Goal: Complete application form: Complete application form

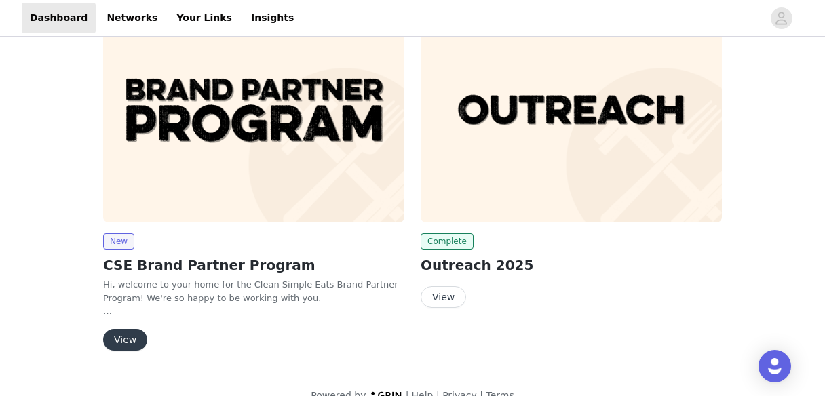
scroll to position [81, 0]
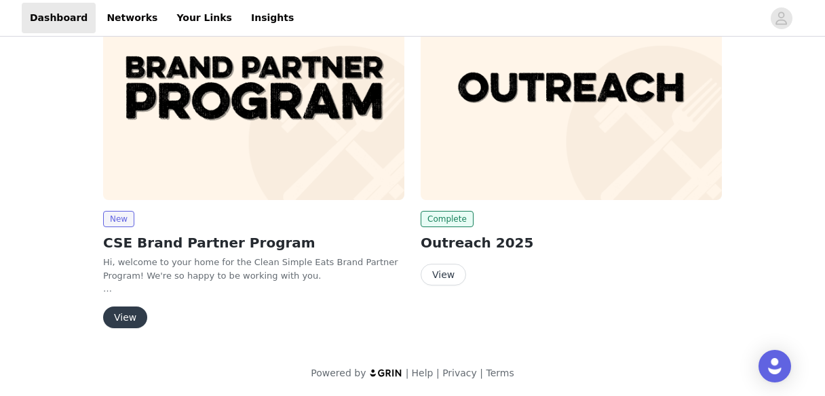
click at [120, 323] on button "View" at bounding box center [125, 318] width 44 height 22
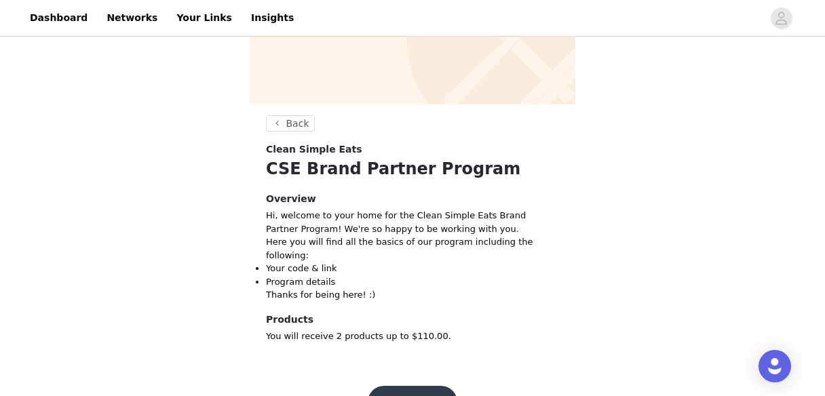
scroll to position [204, 0]
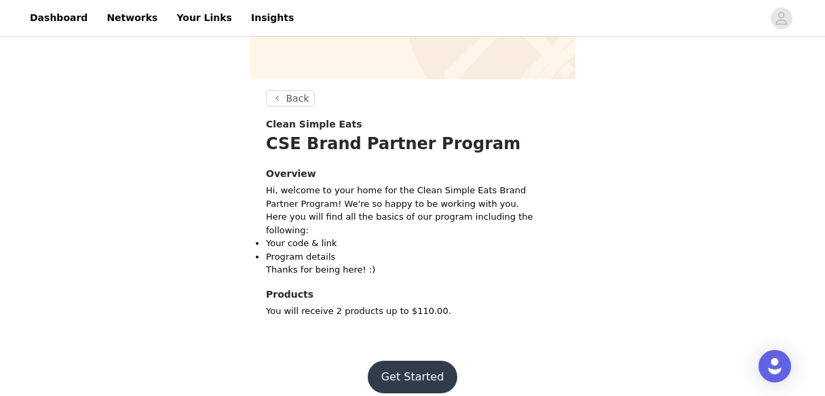
click at [423, 366] on button "Get Started" at bounding box center [413, 377] width 90 height 33
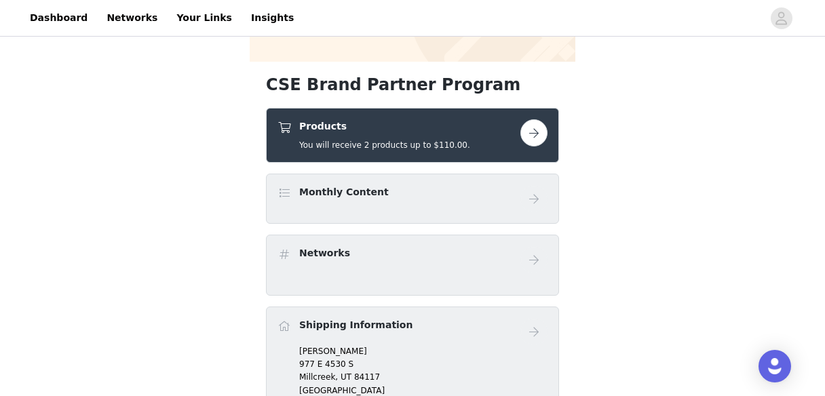
scroll to position [223, 0]
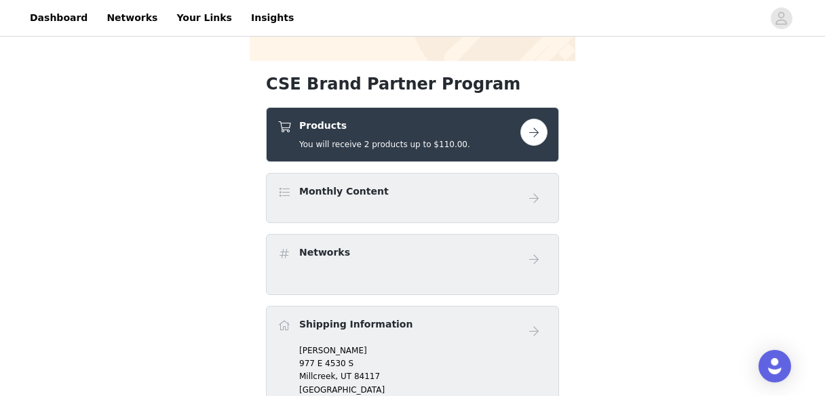
click at [533, 127] on button "button" at bounding box center [533, 132] width 27 height 27
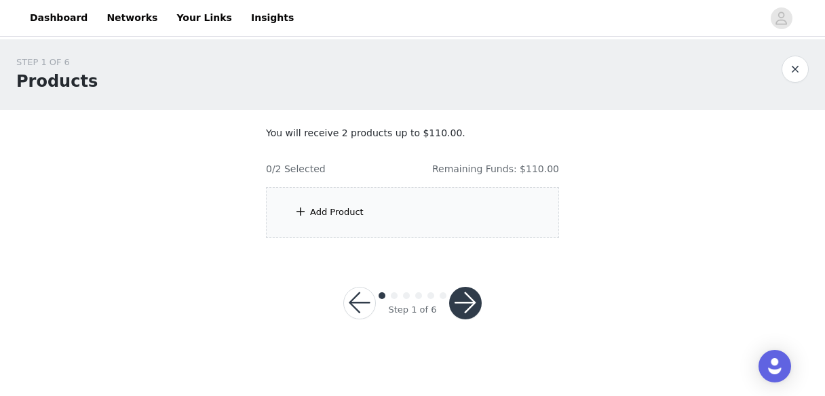
click at [322, 219] on div "Add Product" at bounding box center [337, 213] width 54 height 14
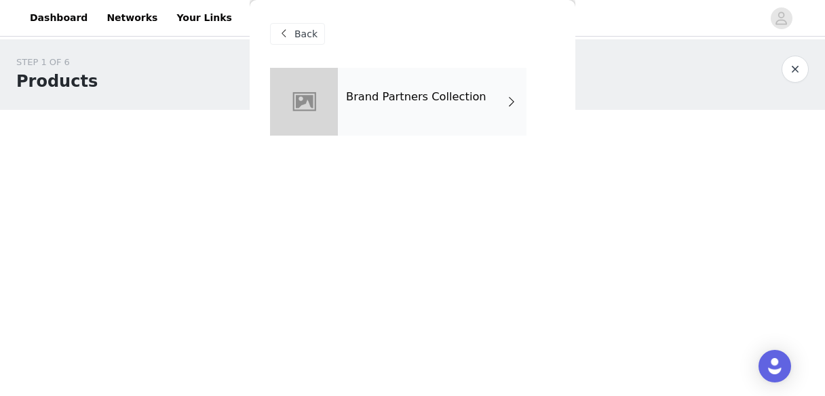
click at [411, 97] on h4 "Brand Partners Collection" at bounding box center [416, 97] width 140 height 12
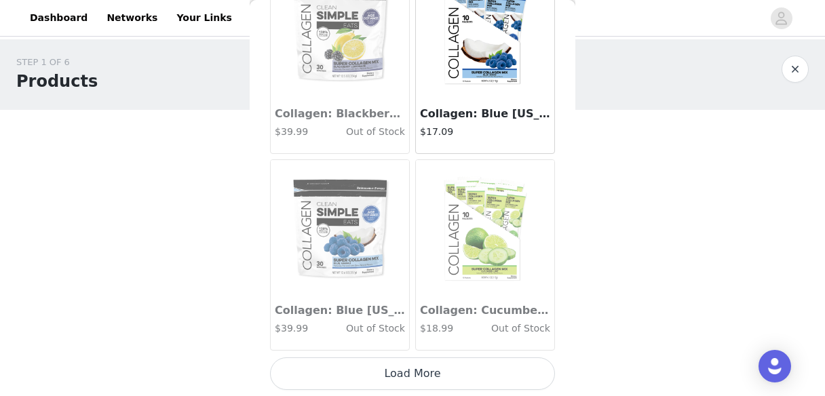
scroll to position [1680, 0]
click at [441, 380] on button "Load More" at bounding box center [412, 373] width 285 height 33
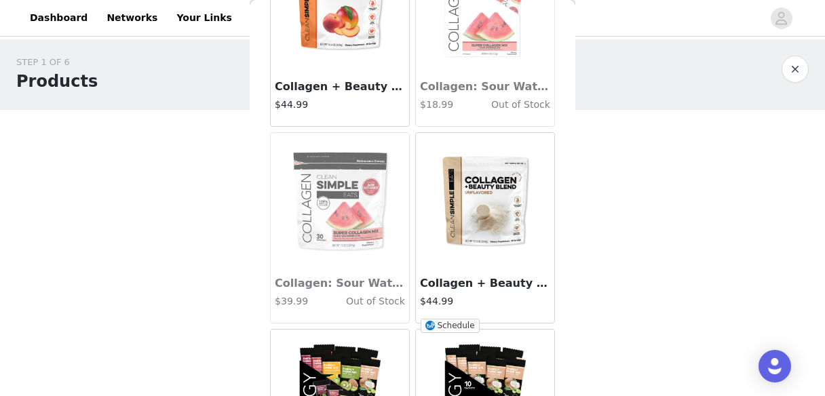
scroll to position [2298, 0]
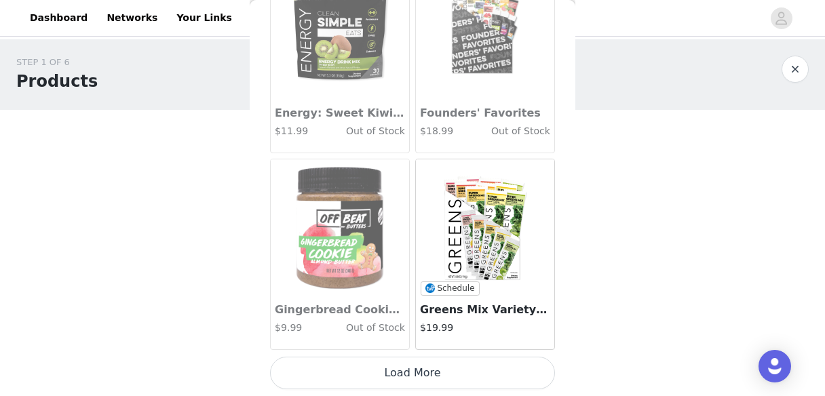
click at [434, 372] on button "Load More" at bounding box center [412, 373] width 285 height 33
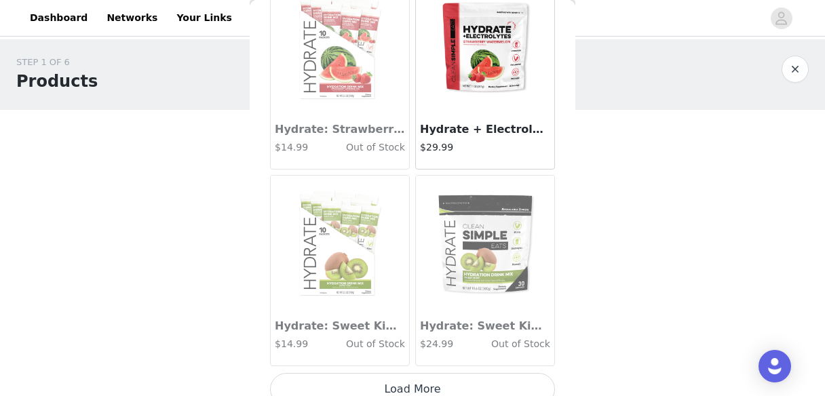
scroll to position [5616, 0]
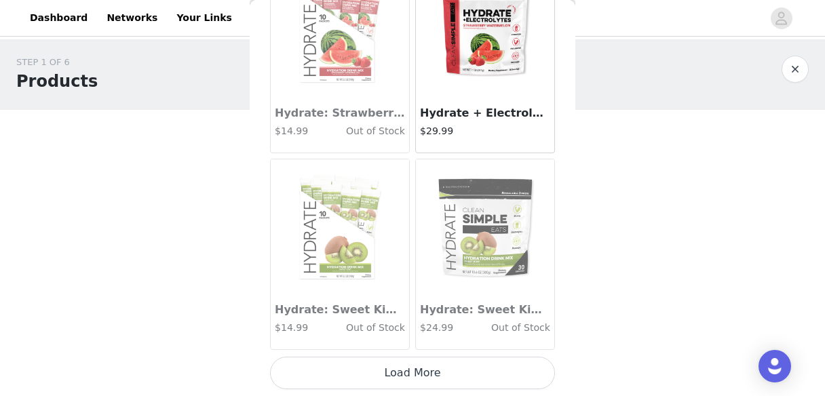
click at [413, 366] on button "Load More" at bounding box center [412, 373] width 285 height 33
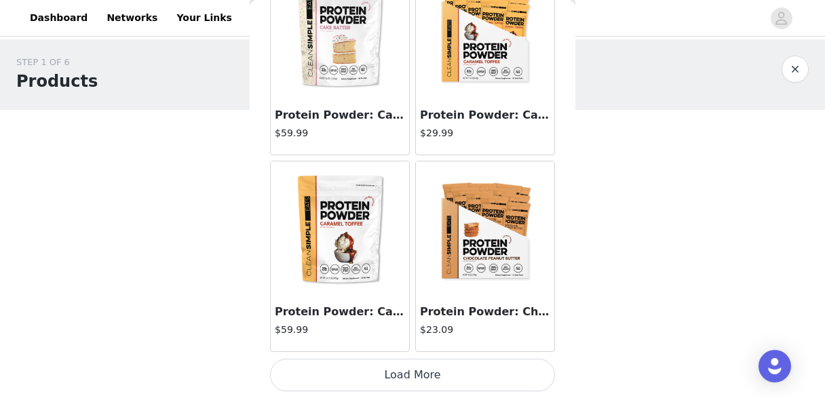
scroll to position [7584, 0]
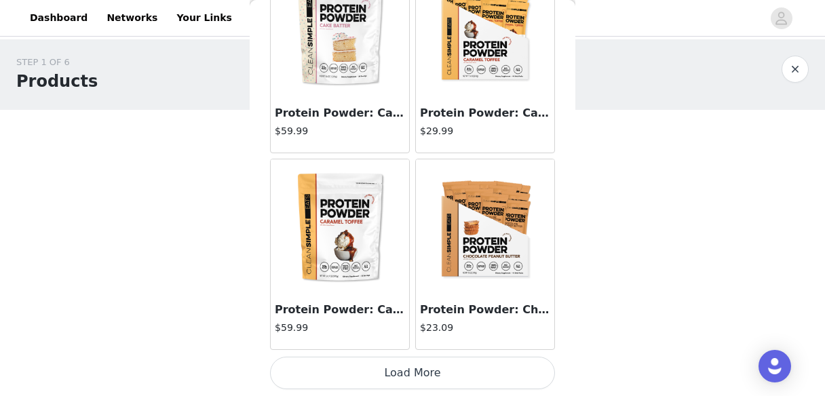
click at [406, 368] on button "Load More" at bounding box center [412, 373] width 285 height 33
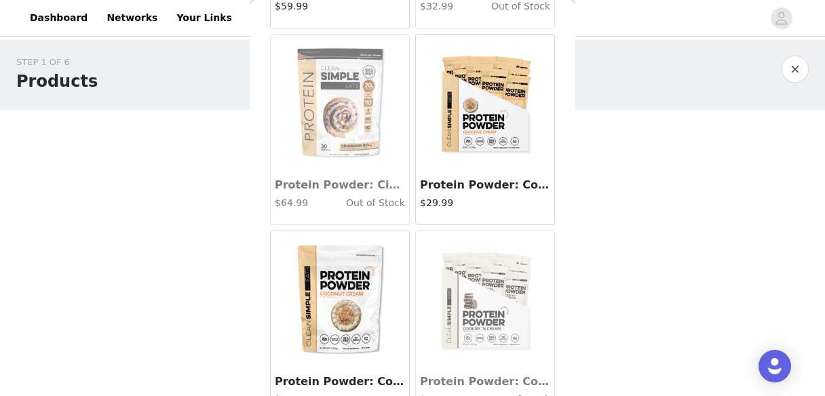
scroll to position [8100, 0]
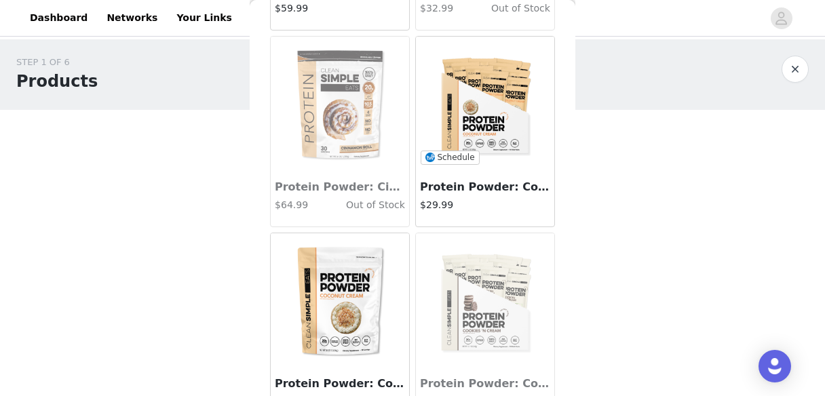
click at [471, 119] on img at bounding box center [485, 105] width 136 height 136
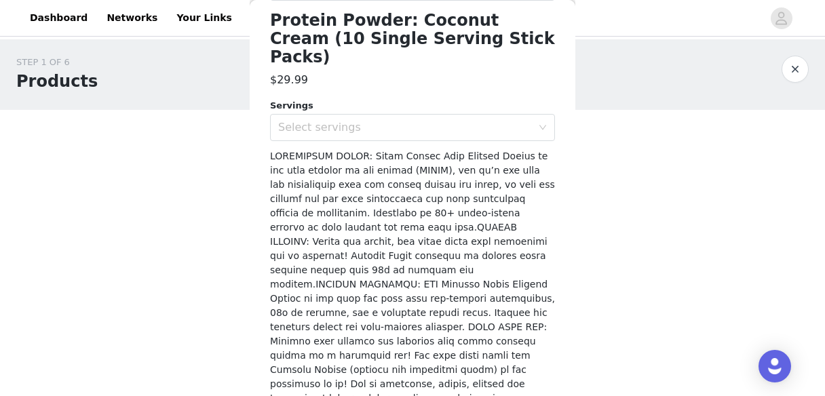
scroll to position [374, 0]
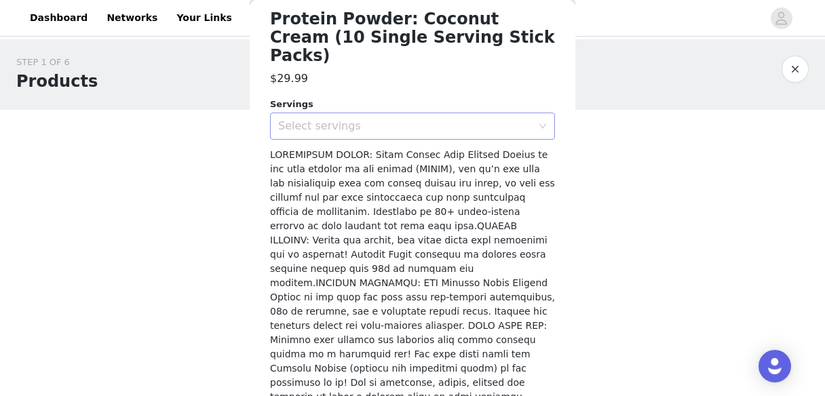
click at [360, 119] on div "Select servings" at bounding box center [405, 126] width 254 height 14
click at [345, 139] on li "10" at bounding box center [412, 138] width 285 height 22
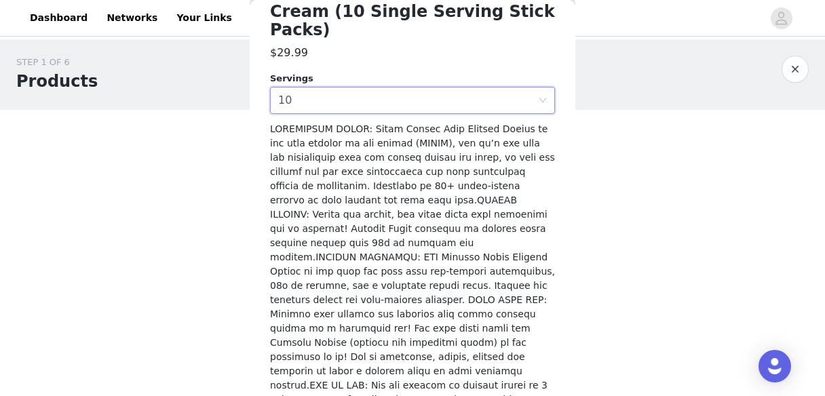
scroll to position [420, 0]
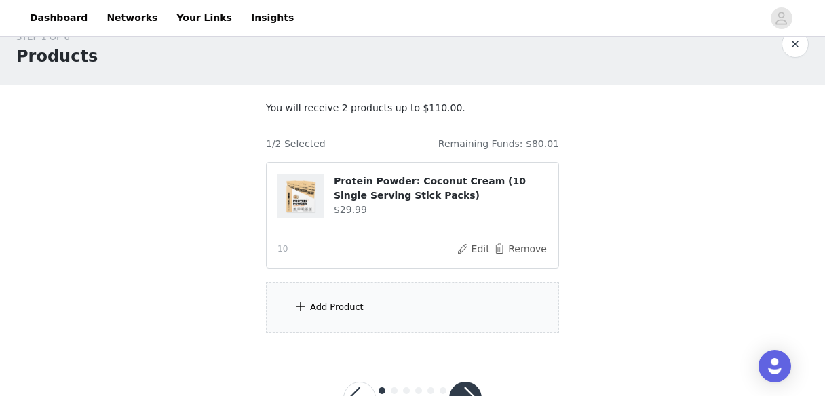
scroll to position [75, 0]
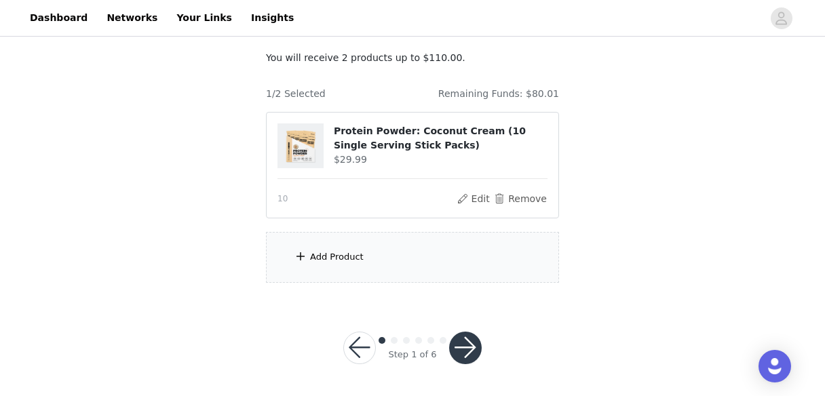
click at [328, 258] on div "Add Product" at bounding box center [337, 257] width 54 height 14
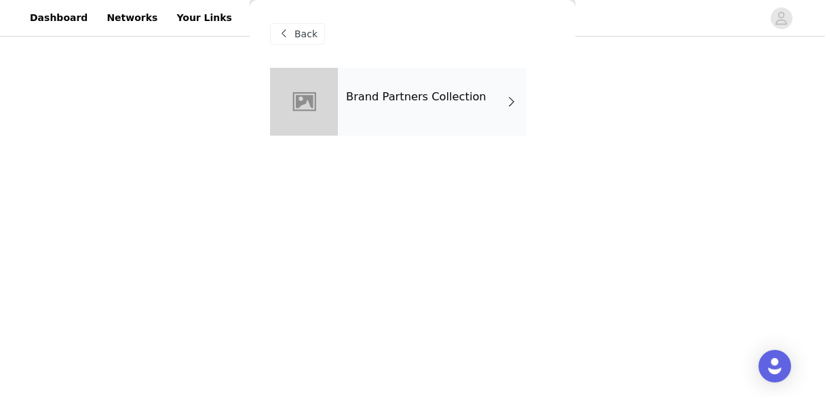
click at [385, 132] on div "Brand Partners Collection" at bounding box center [432, 102] width 189 height 68
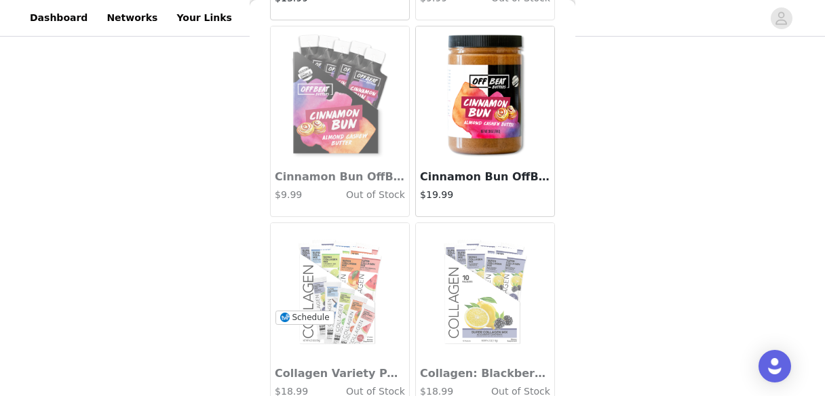
scroll to position [1680, 0]
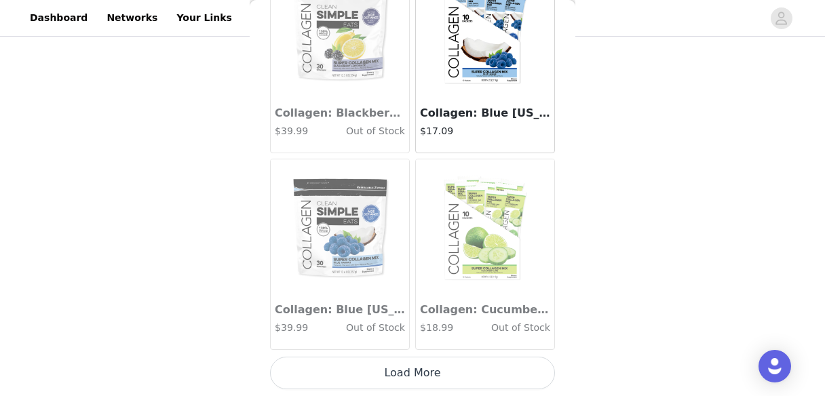
click at [383, 365] on button "Load More" at bounding box center [412, 373] width 285 height 33
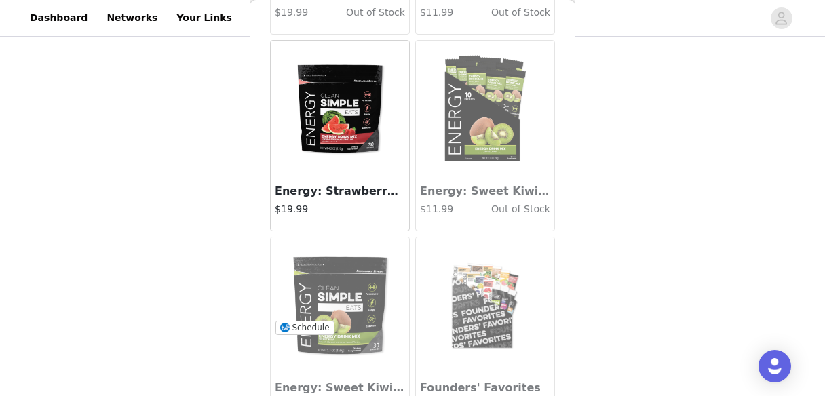
scroll to position [3648, 0]
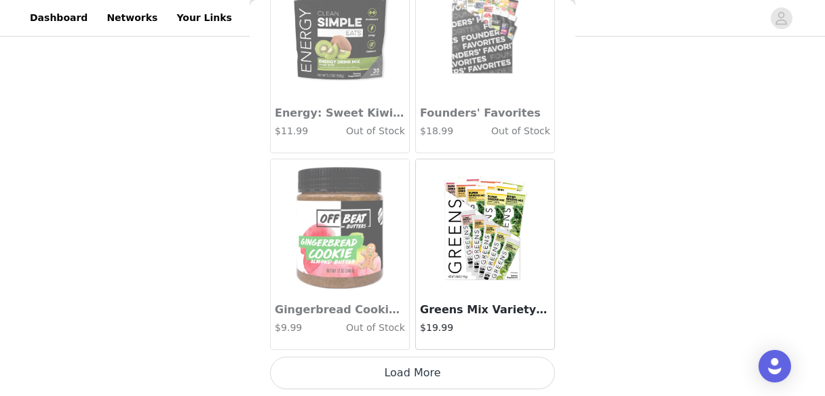
click at [401, 371] on button "Load More" at bounding box center [412, 373] width 285 height 33
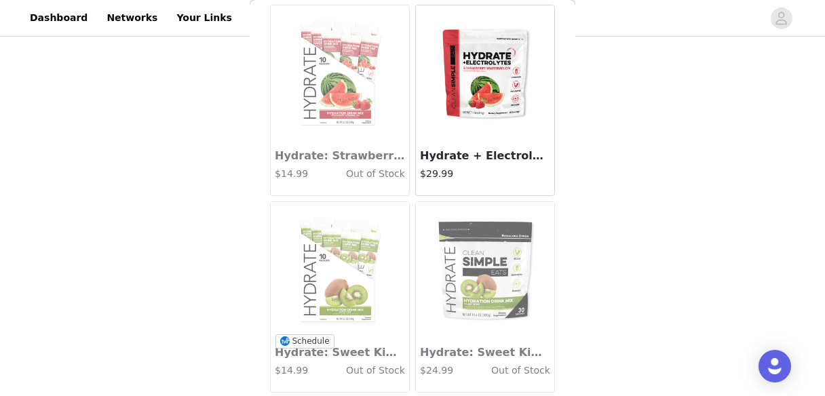
scroll to position [5616, 0]
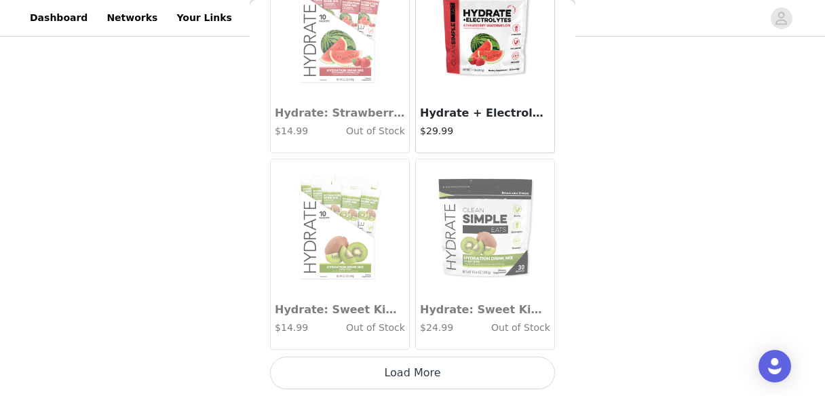
click at [404, 377] on button "Load More" at bounding box center [412, 373] width 285 height 33
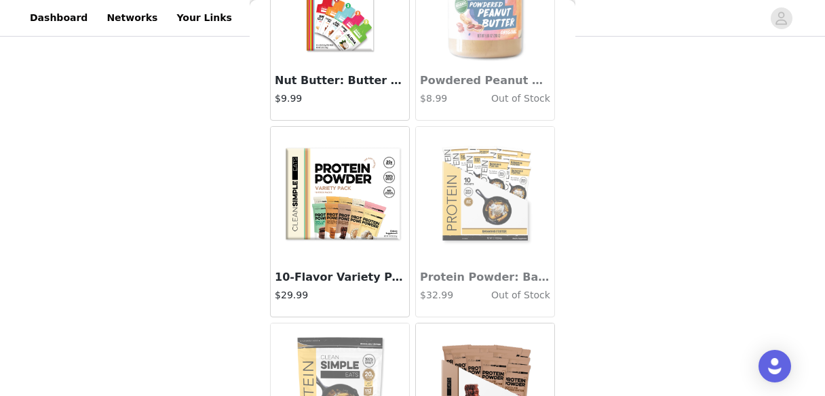
scroll to position [6833, 0]
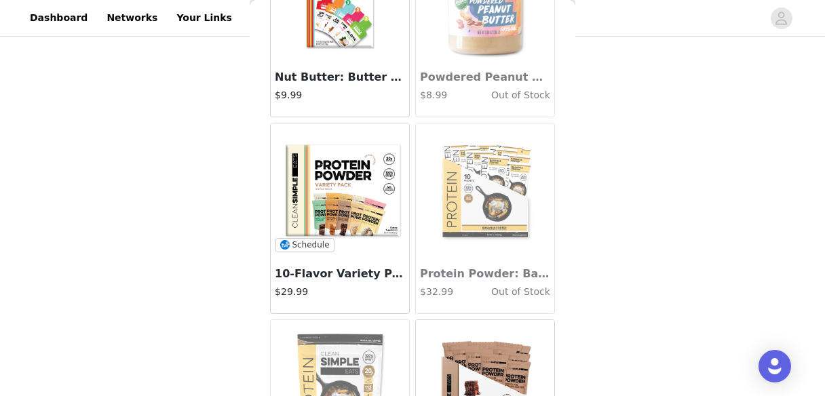
click at [343, 217] on img at bounding box center [340, 192] width 136 height 136
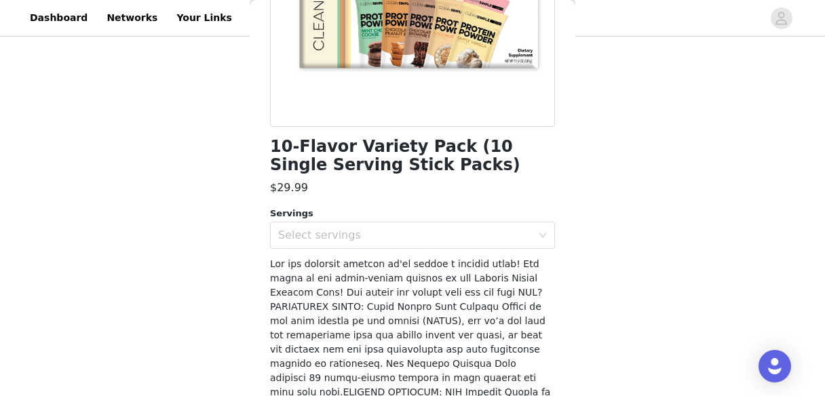
scroll to position [231, 0]
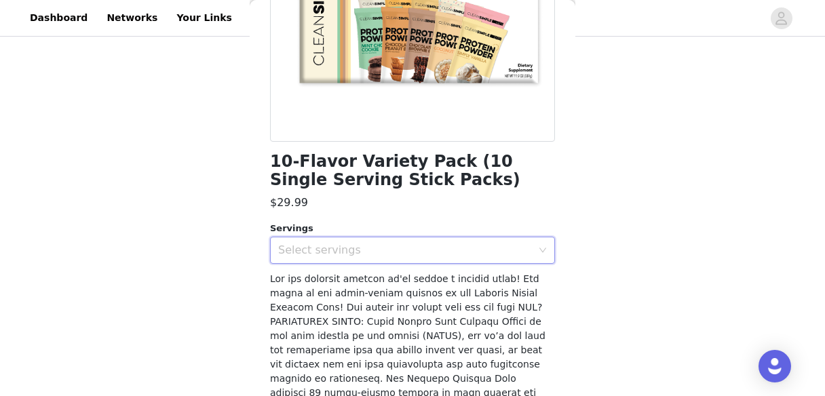
click at [352, 257] on div "Select servings" at bounding box center [408, 251] width 260 height 26
click at [343, 271] on li "10" at bounding box center [412, 280] width 285 height 22
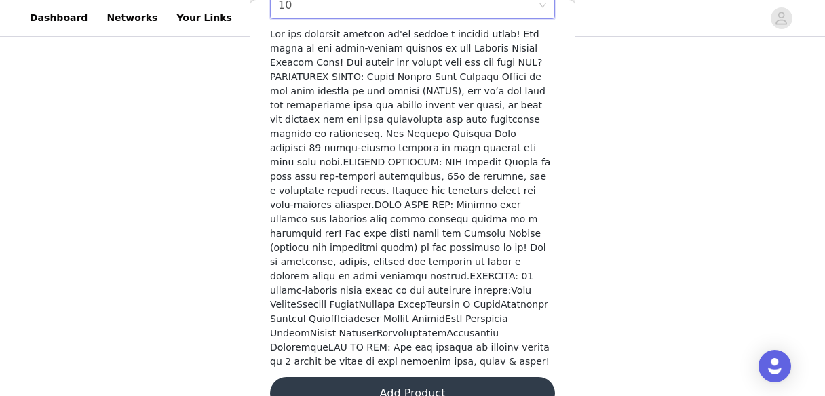
scroll to position [477, 0]
click at [369, 377] on button "Add Product" at bounding box center [412, 393] width 285 height 33
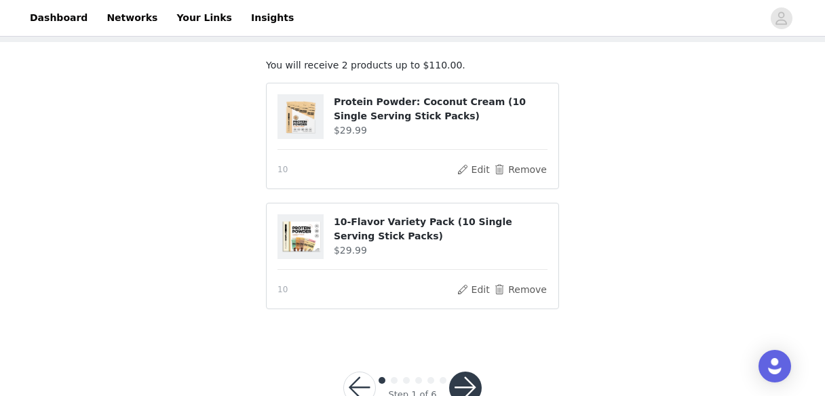
scroll to position [69, 0]
click at [504, 168] on button "Remove" at bounding box center [520, 169] width 54 height 16
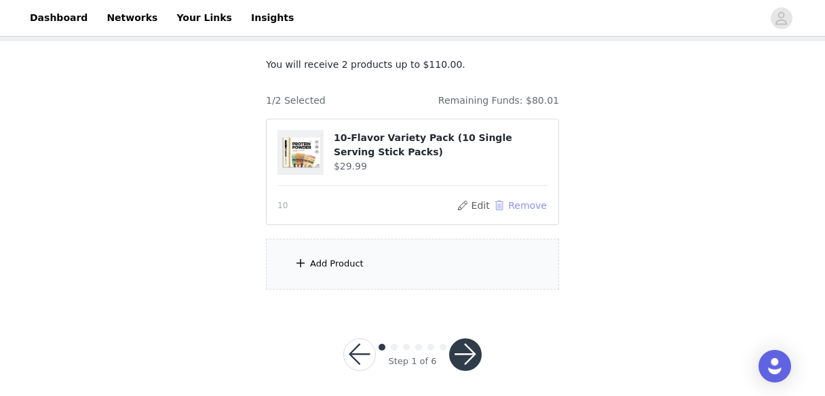
click at [502, 198] on button "Remove" at bounding box center [520, 205] width 54 height 16
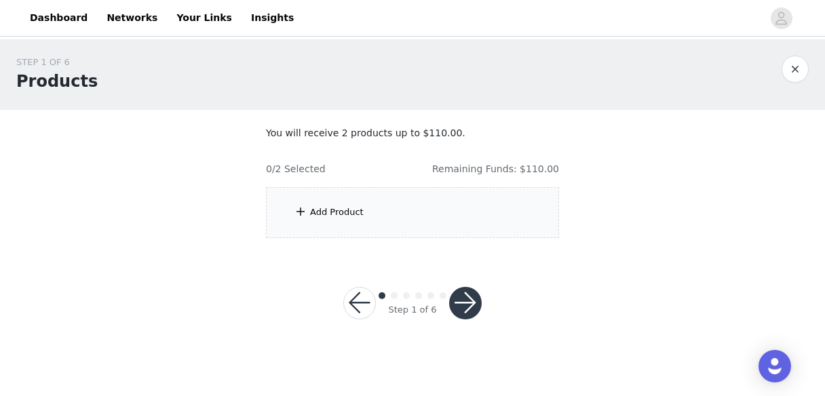
click at [330, 222] on div "Add Product" at bounding box center [412, 212] width 293 height 51
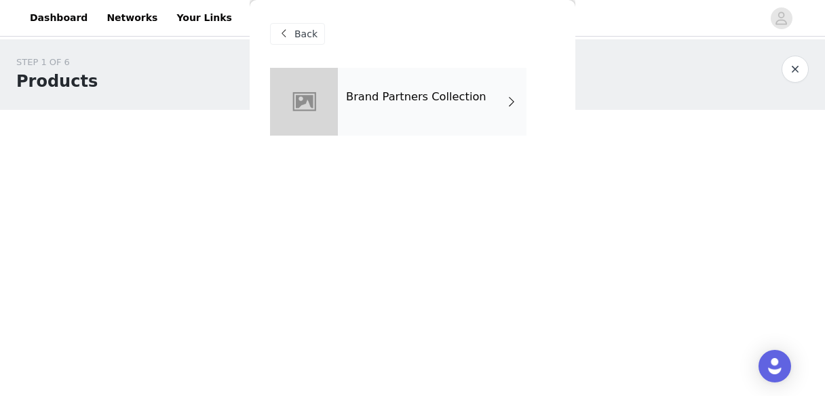
click at [347, 109] on div "Brand Partners Collection" at bounding box center [432, 102] width 189 height 68
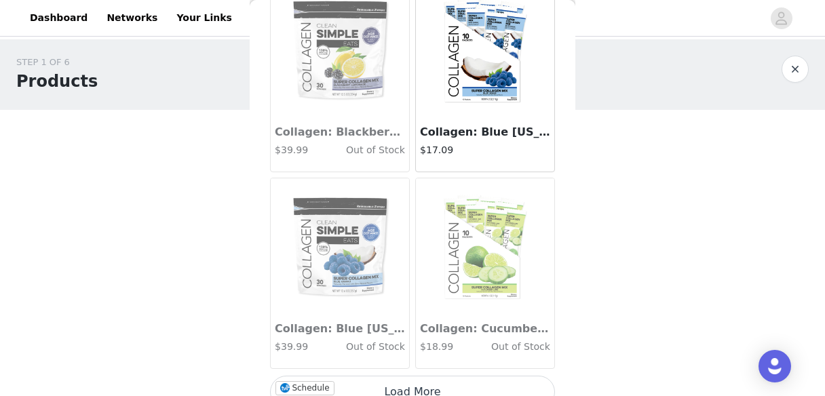
scroll to position [1680, 0]
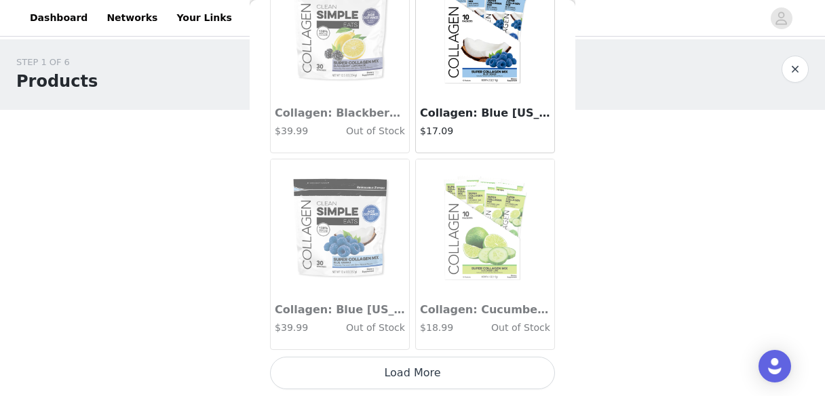
click at [392, 380] on button "Load More" at bounding box center [412, 373] width 285 height 33
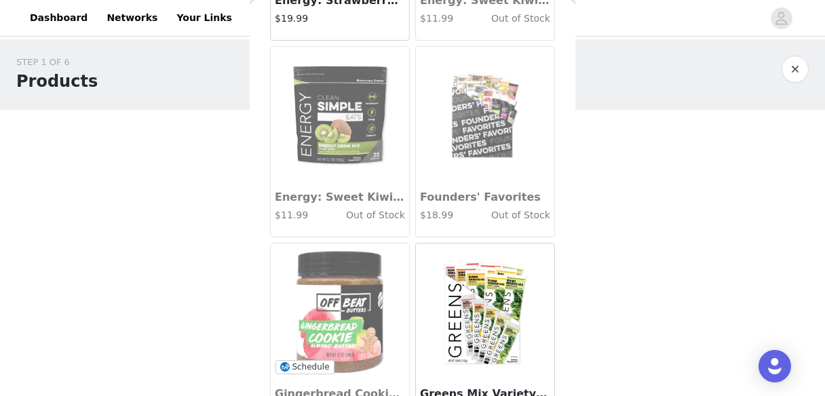
scroll to position [3648, 0]
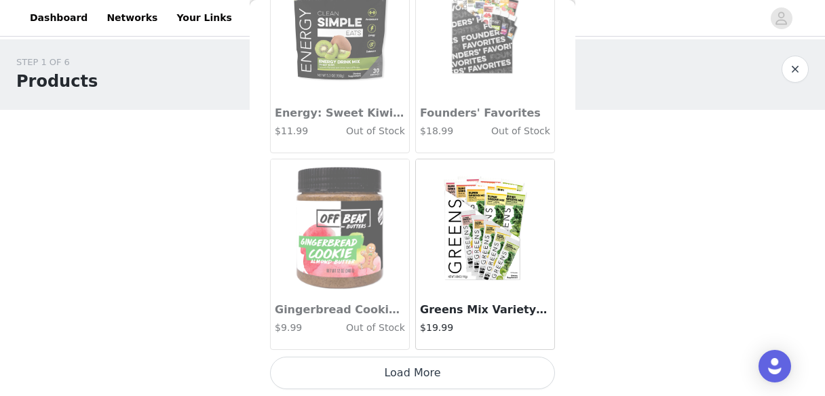
click at [406, 376] on button "Load More" at bounding box center [412, 373] width 285 height 33
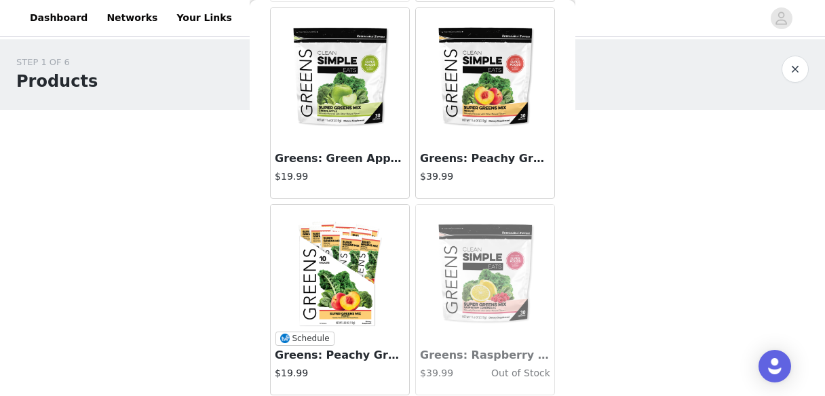
scroll to position [3998, 0]
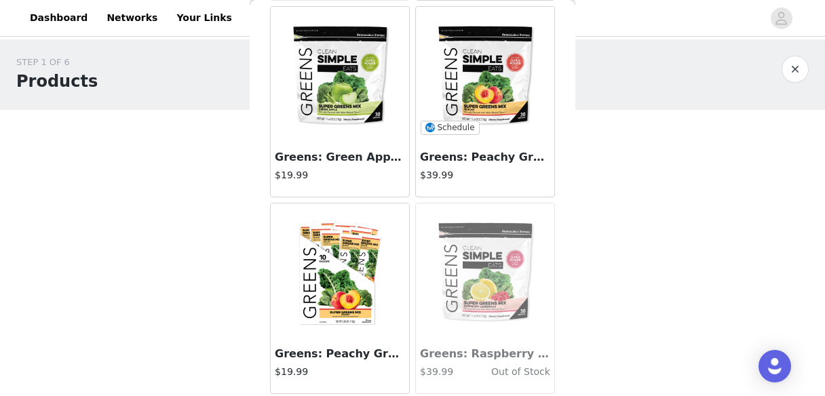
click at [482, 81] on img at bounding box center [485, 75] width 136 height 136
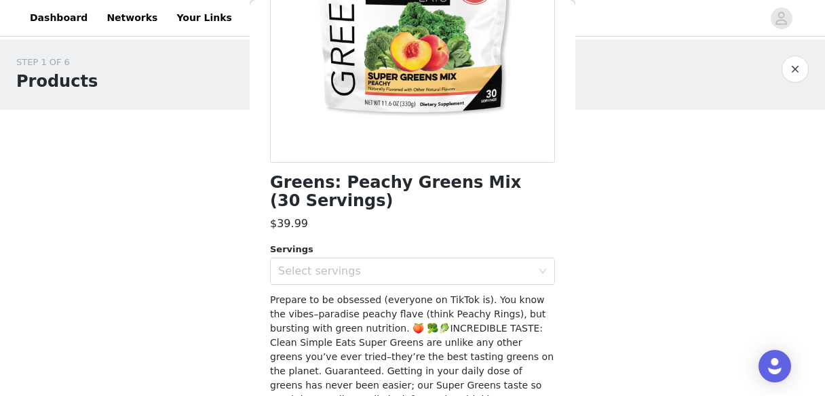
scroll to position [224, 0]
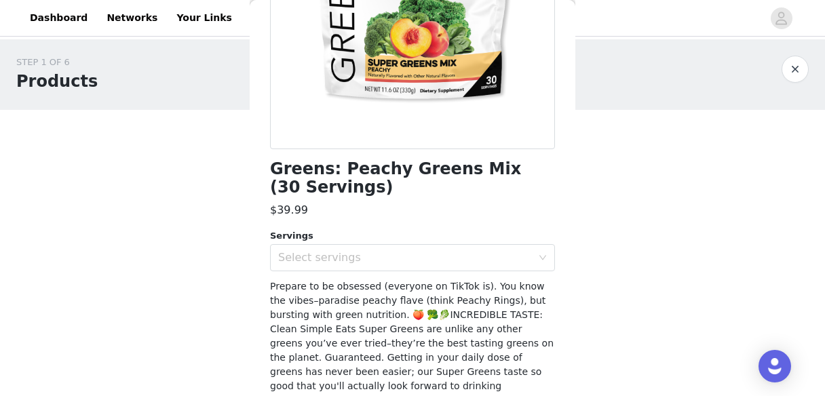
click at [413, 269] on div "Select servings" at bounding box center [408, 258] width 260 height 26
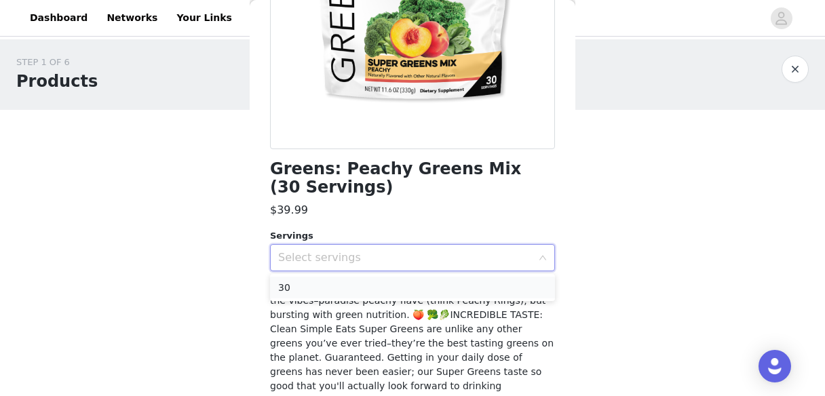
click at [401, 282] on li "30" at bounding box center [412, 288] width 285 height 22
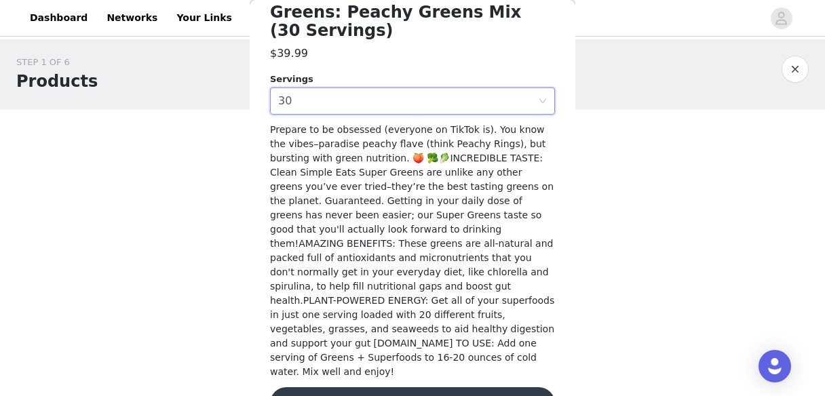
scroll to position [392, 0]
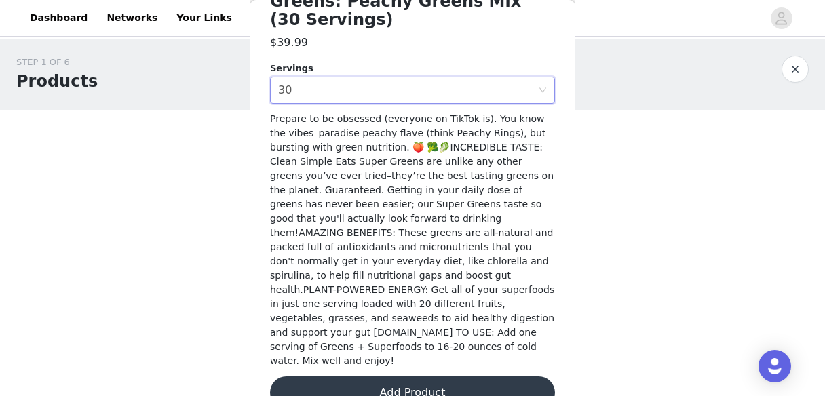
click at [438, 377] on button "Add Product" at bounding box center [412, 393] width 285 height 33
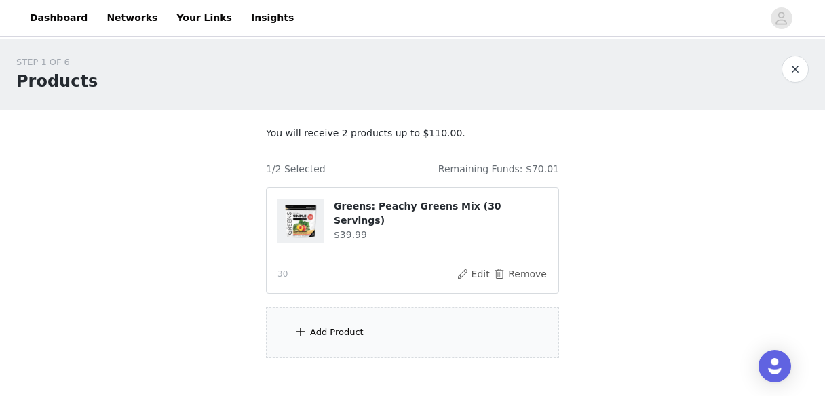
click at [379, 326] on div "Add Product" at bounding box center [412, 332] width 293 height 51
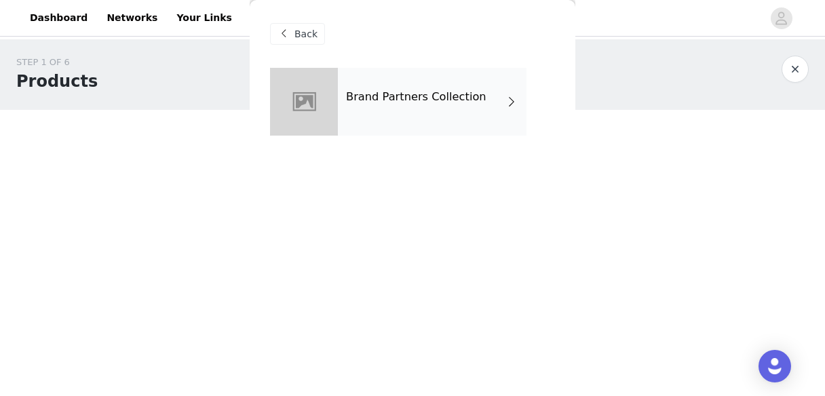
click at [372, 116] on div "Brand Partners Collection" at bounding box center [432, 102] width 189 height 68
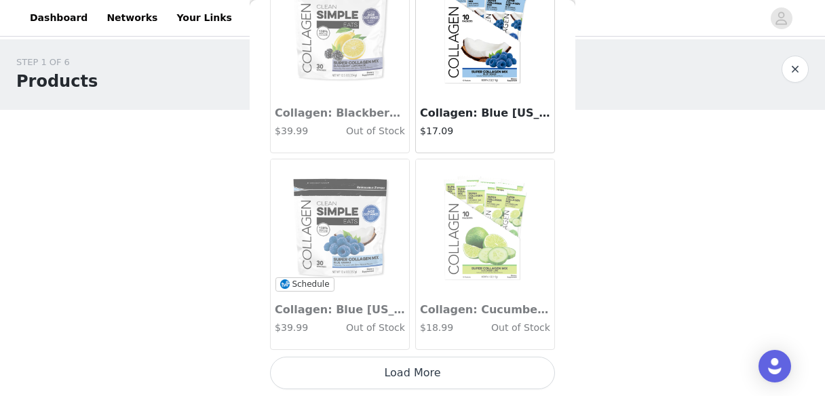
scroll to position [75, 0]
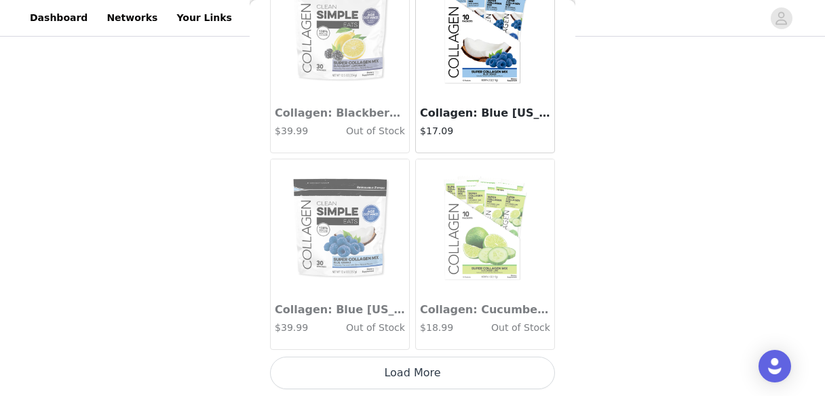
click at [394, 375] on button "Load More" at bounding box center [412, 373] width 285 height 33
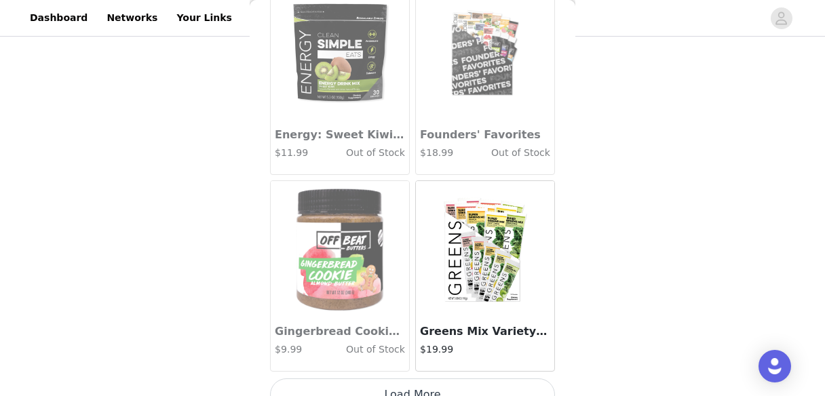
scroll to position [3648, 0]
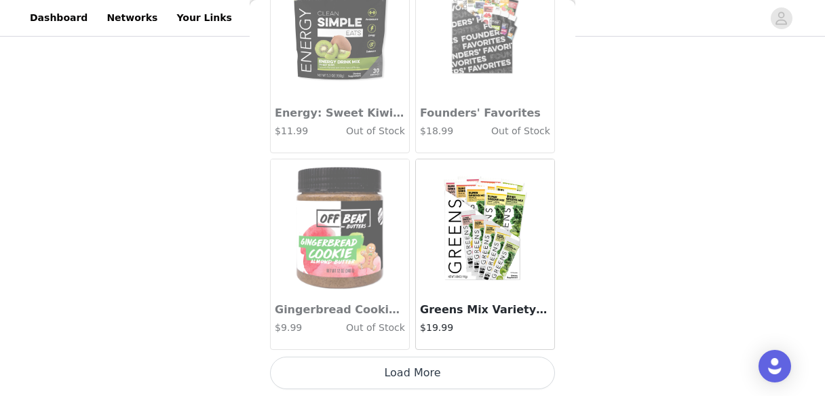
click at [401, 379] on button "Load More" at bounding box center [412, 373] width 285 height 33
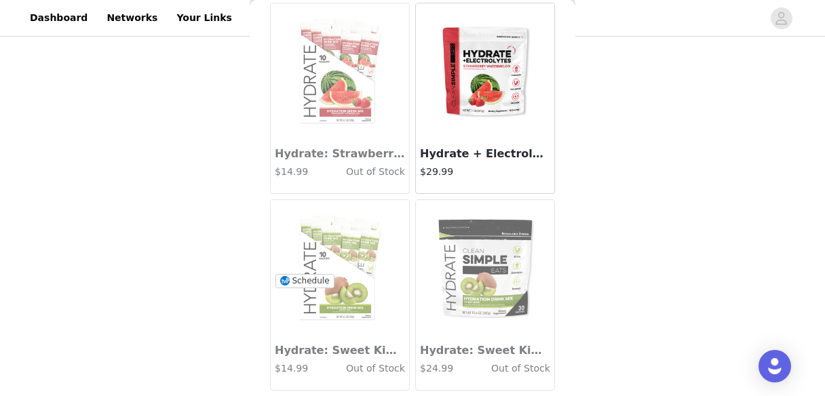
scroll to position [5616, 0]
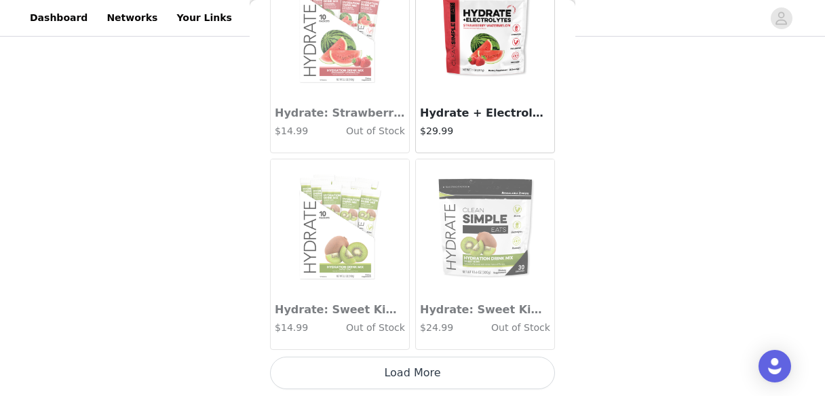
click at [392, 367] on button "Load More" at bounding box center [412, 373] width 285 height 33
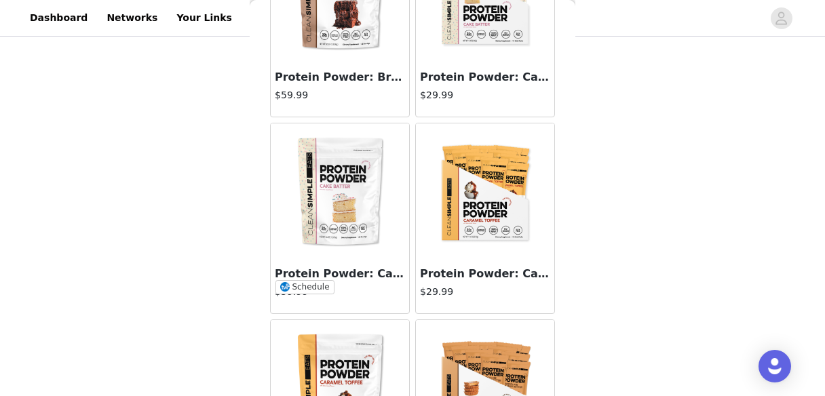
scroll to position [7584, 0]
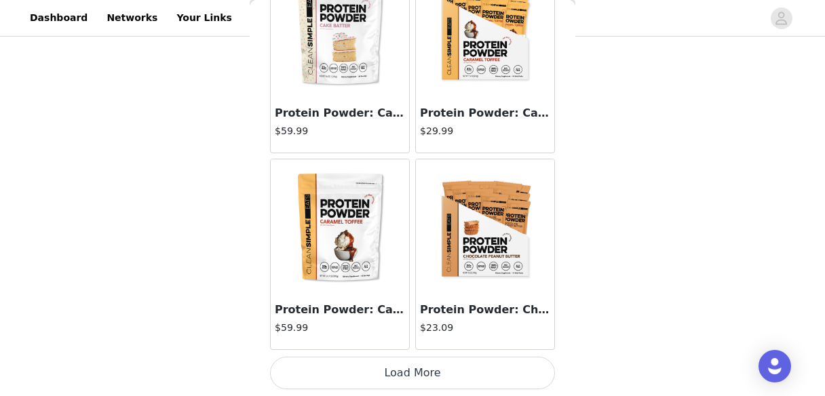
click at [396, 374] on button "Load More" at bounding box center [412, 373] width 285 height 33
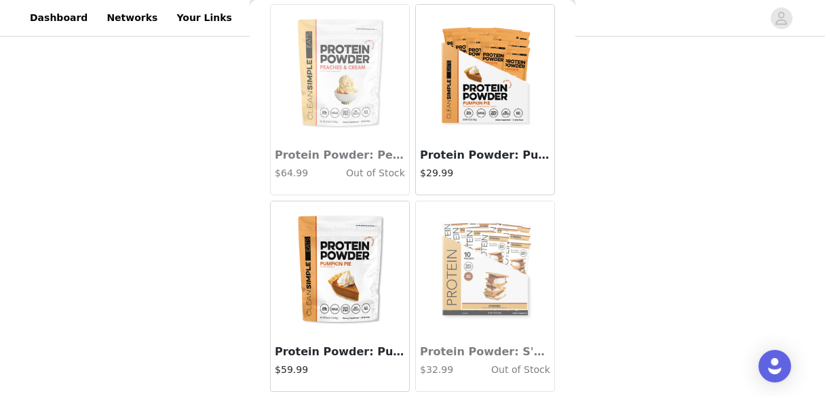
scroll to position [9552, 0]
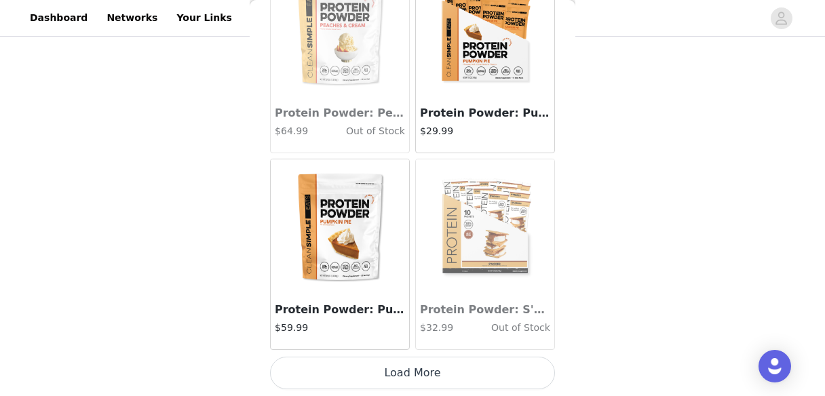
click at [392, 373] on button "Load More" at bounding box center [412, 373] width 285 height 33
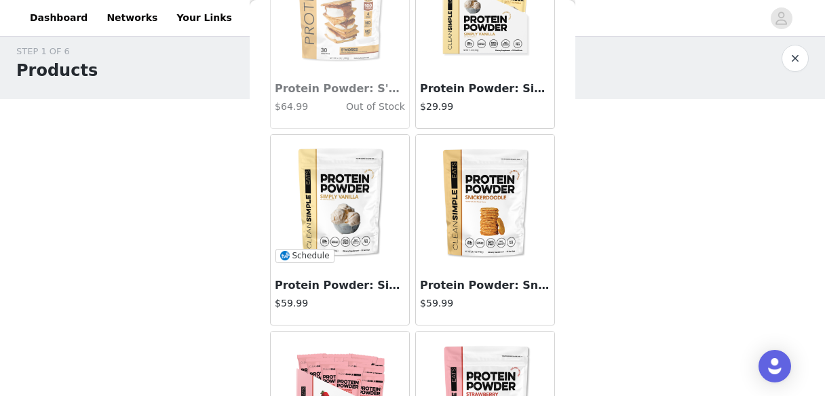
scroll to position [9975, 0]
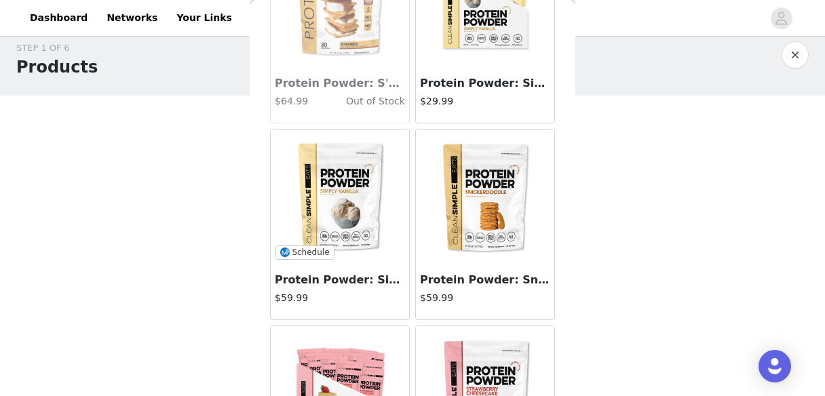
click at [354, 214] on img at bounding box center [340, 198] width 136 height 136
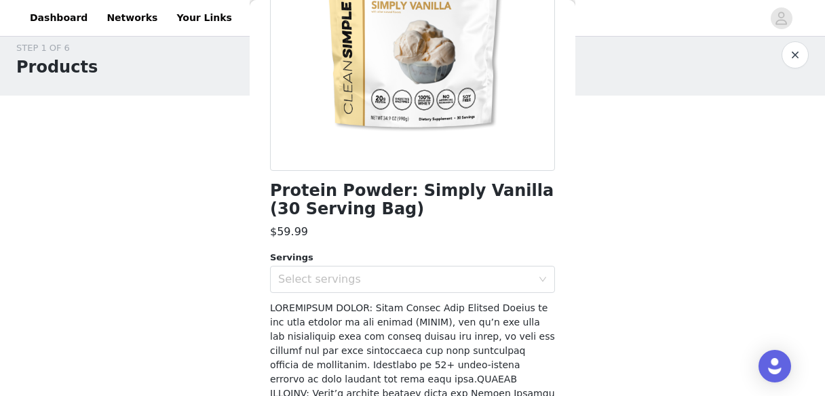
scroll to position [220, 0]
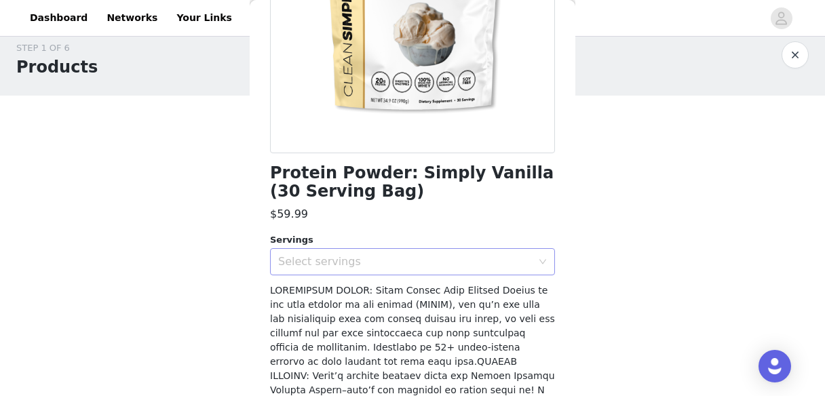
click at [411, 265] on div "Select servings" at bounding box center [405, 262] width 254 height 14
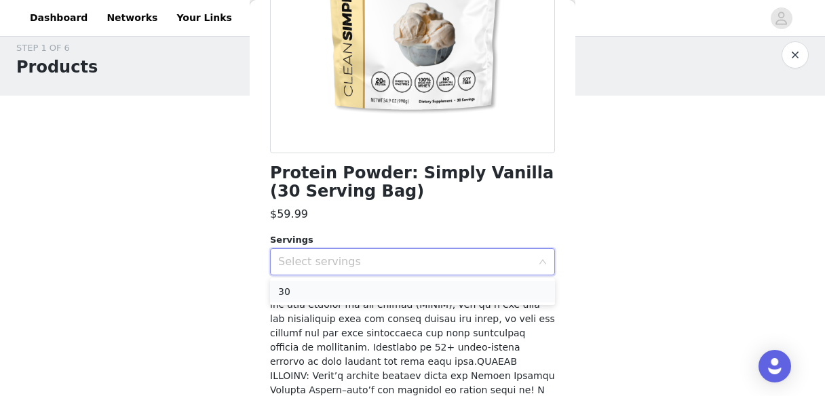
click at [379, 289] on li "30" at bounding box center [412, 292] width 285 height 22
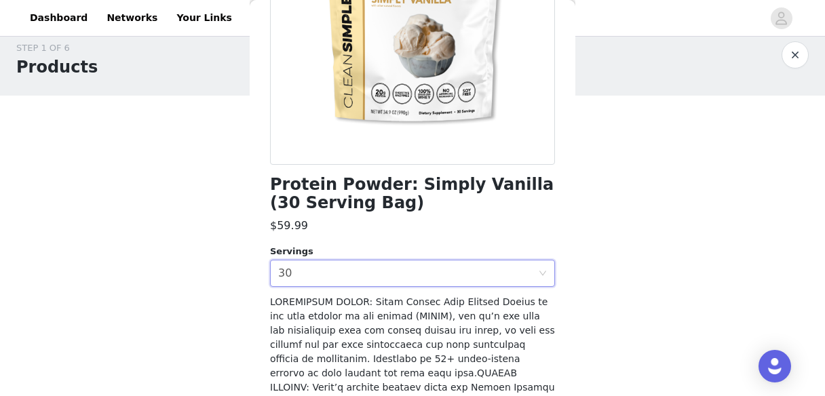
scroll to position [434, 0]
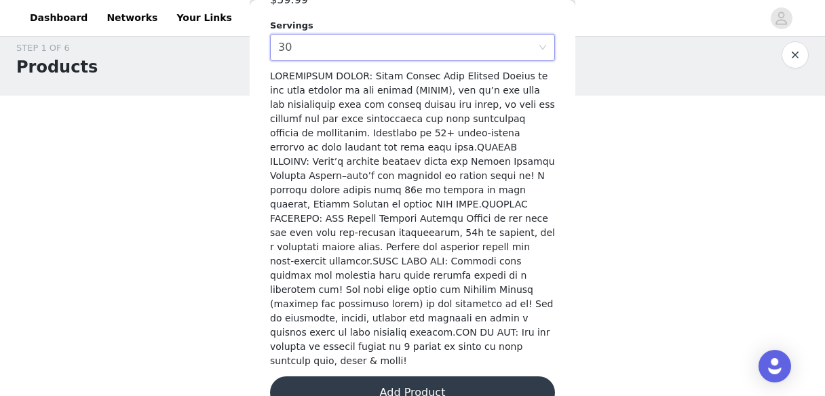
click at [439, 377] on button "Add Product" at bounding box center [412, 393] width 285 height 33
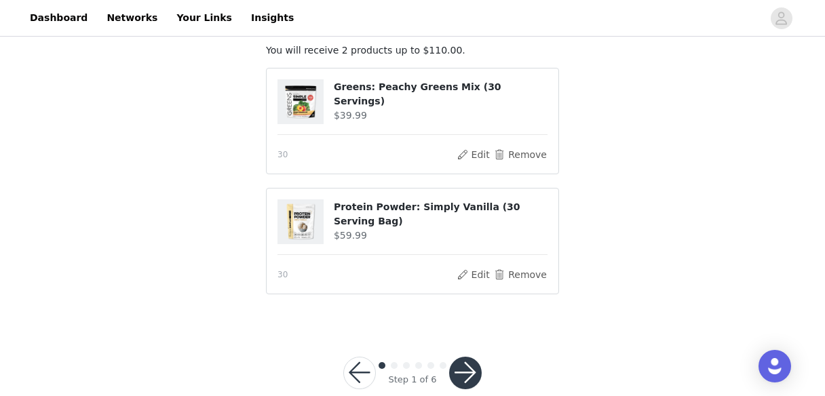
scroll to position [108, 0]
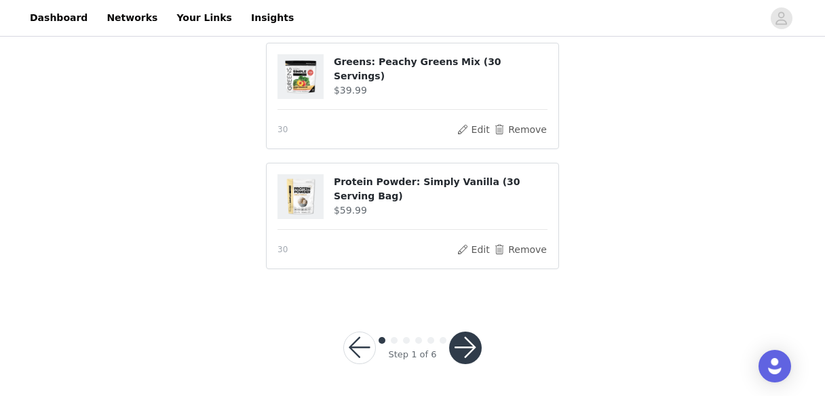
click at [468, 341] on button "button" at bounding box center [465, 348] width 33 height 33
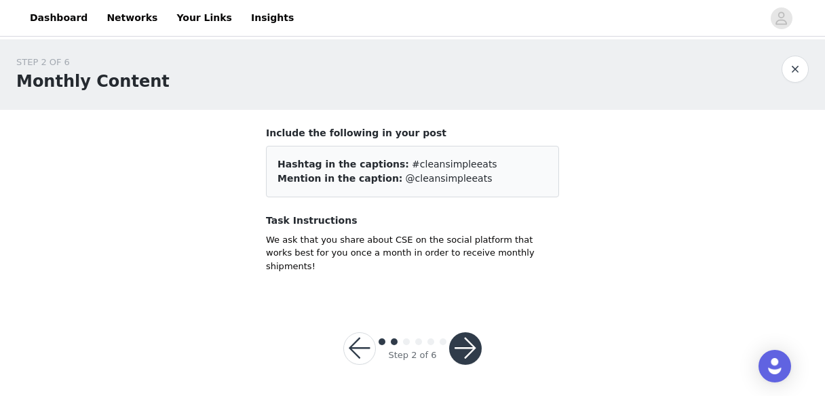
click at [463, 333] on button "button" at bounding box center [465, 349] width 33 height 33
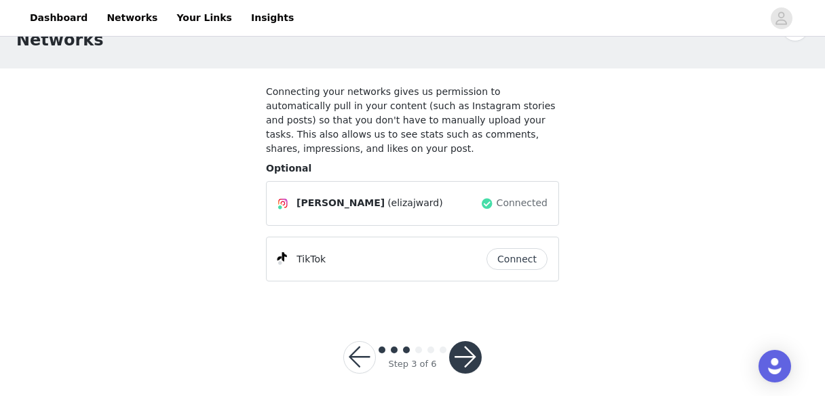
scroll to position [51, 0]
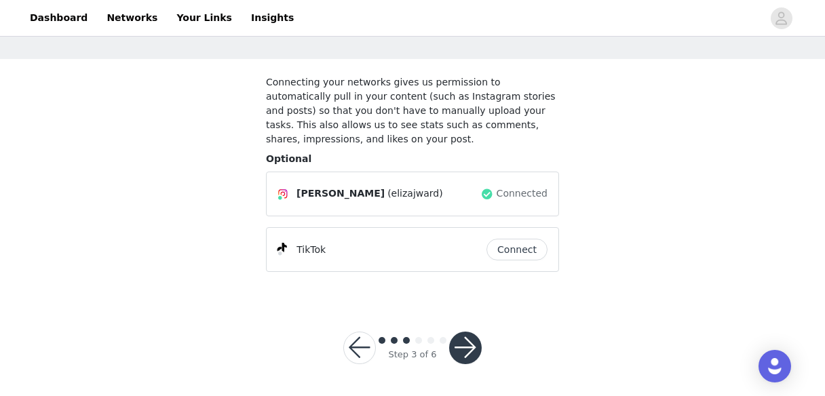
click at [466, 341] on button "button" at bounding box center [465, 348] width 33 height 33
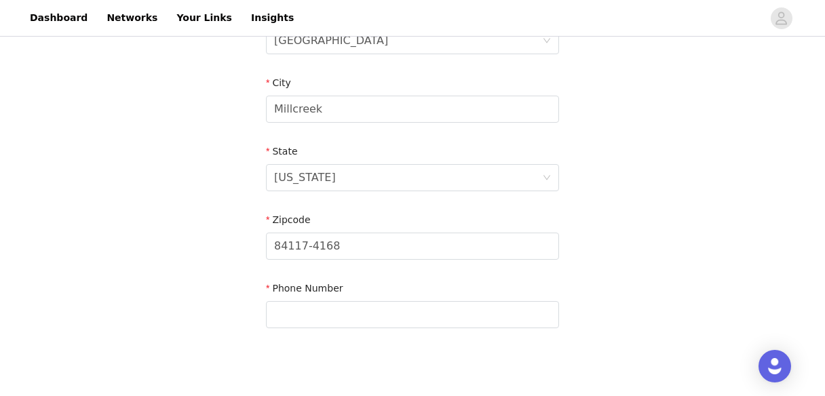
scroll to position [529, 0]
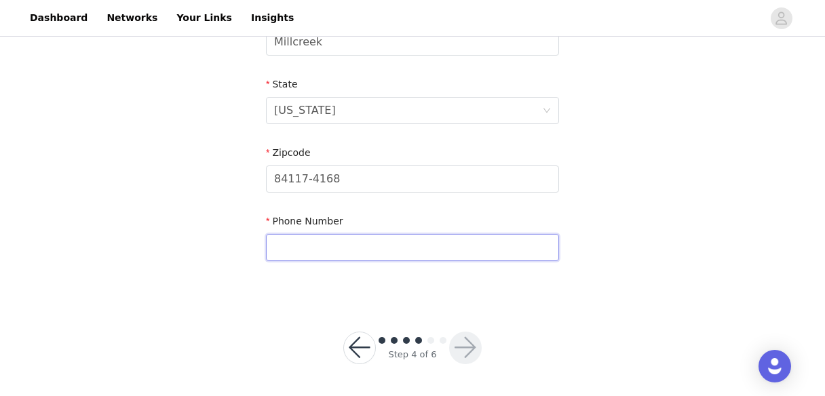
click at [479, 243] on input "text" at bounding box center [412, 247] width 293 height 27
type input "8015547370"
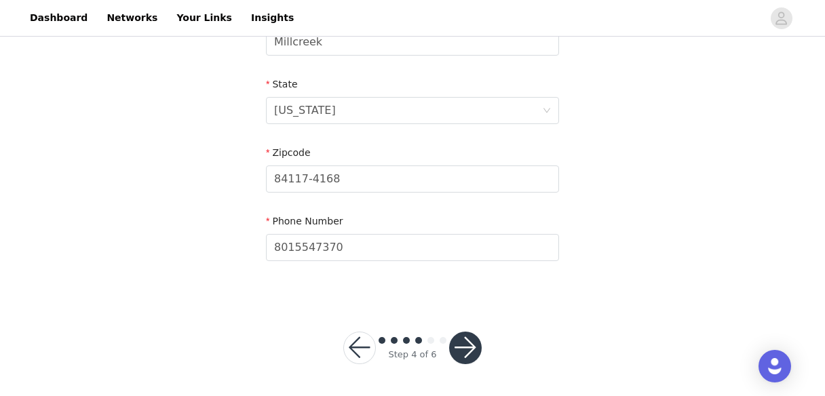
click at [462, 351] on button "button" at bounding box center [465, 348] width 33 height 33
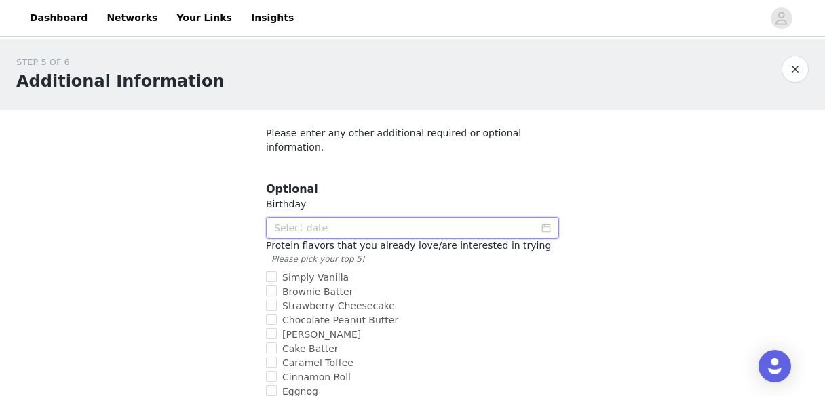
click at [458, 217] on input at bounding box center [412, 228] width 293 height 22
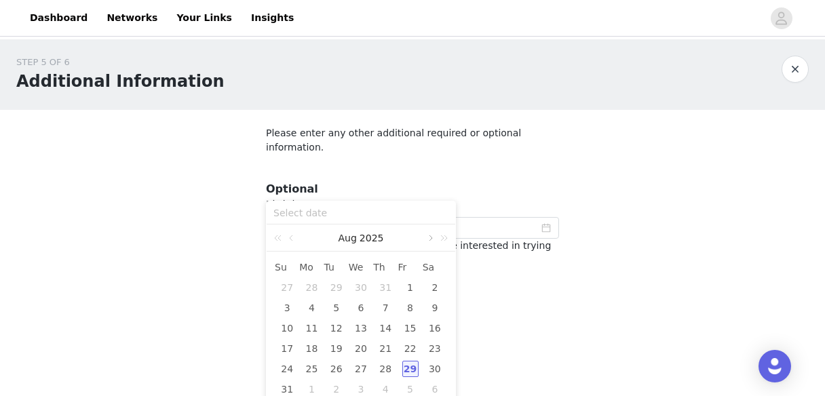
click at [432, 239] on link at bounding box center [429, 238] width 12 height 27
click at [434, 238] on link at bounding box center [442, 238] width 18 height 27
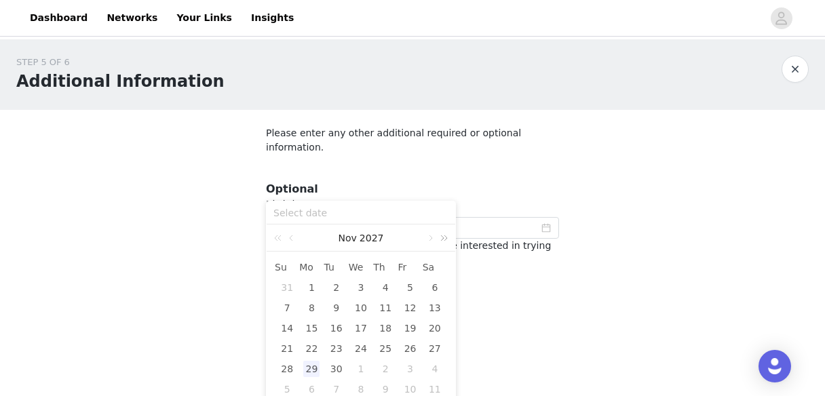
click at [434, 238] on link at bounding box center [442, 238] width 18 height 27
click at [427, 239] on link at bounding box center [429, 238] width 12 height 27
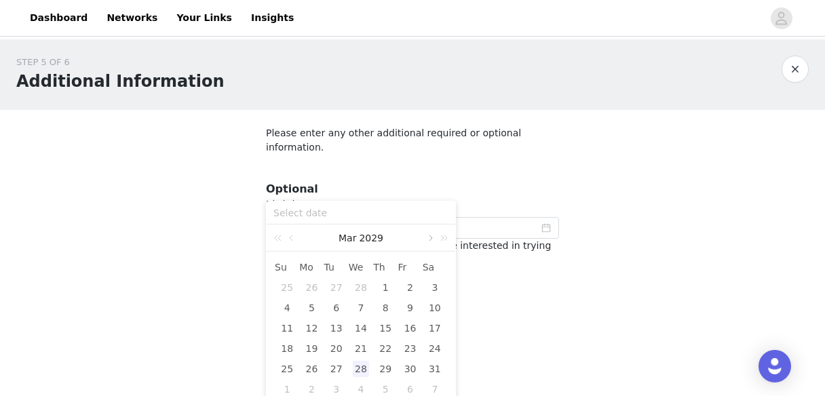
click at [427, 239] on link at bounding box center [429, 238] width 12 height 27
click at [278, 239] on link at bounding box center [280, 238] width 18 height 27
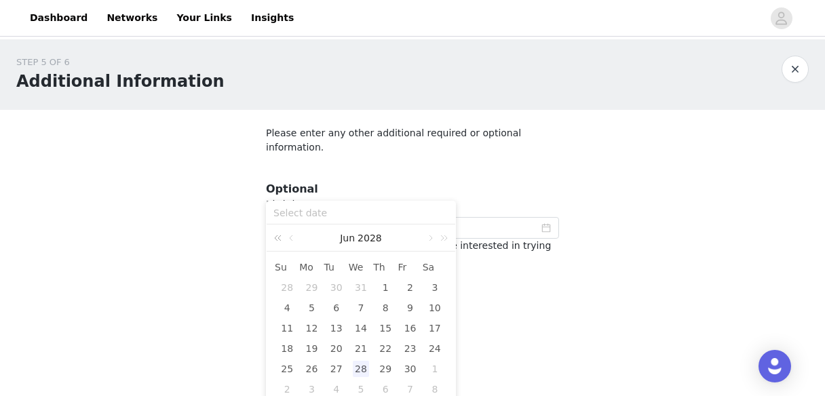
click at [278, 239] on link at bounding box center [280, 238] width 18 height 27
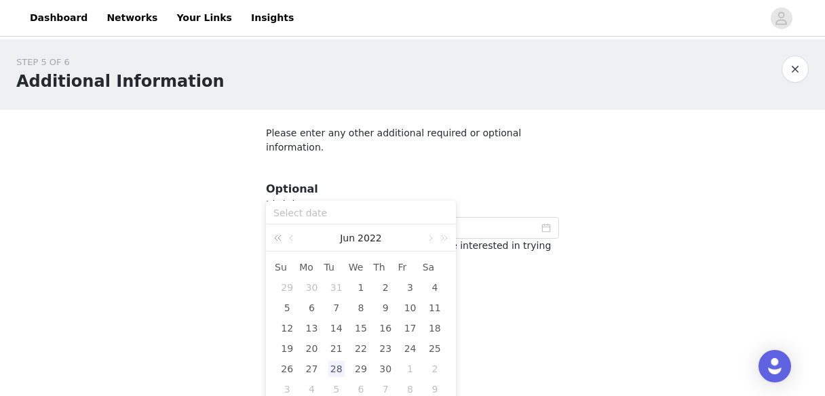
click at [278, 239] on link at bounding box center [280, 238] width 18 height 27
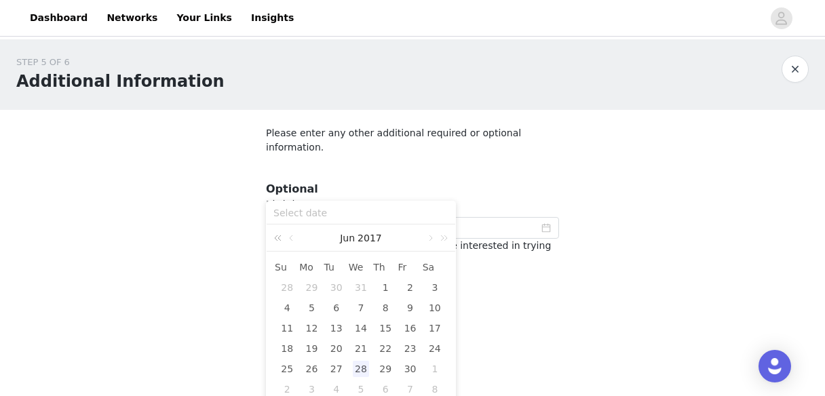
click at [278, 239] on link at bounding box center [280, 238] width 18 height 27
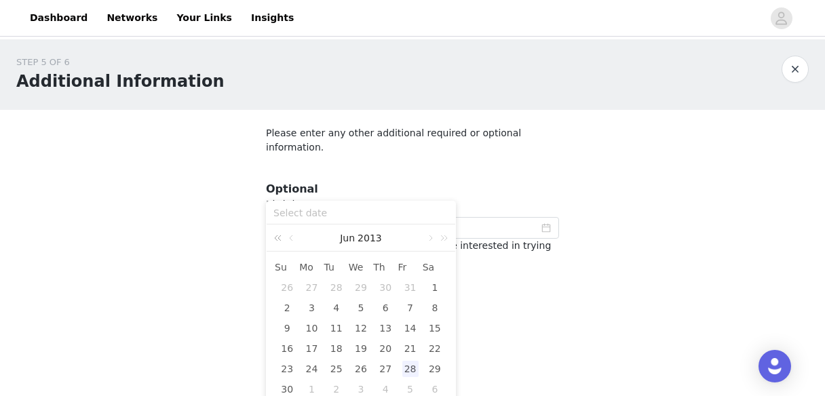
click at [278, 239] on link at bounding box center [280, 238] width 18 height 27
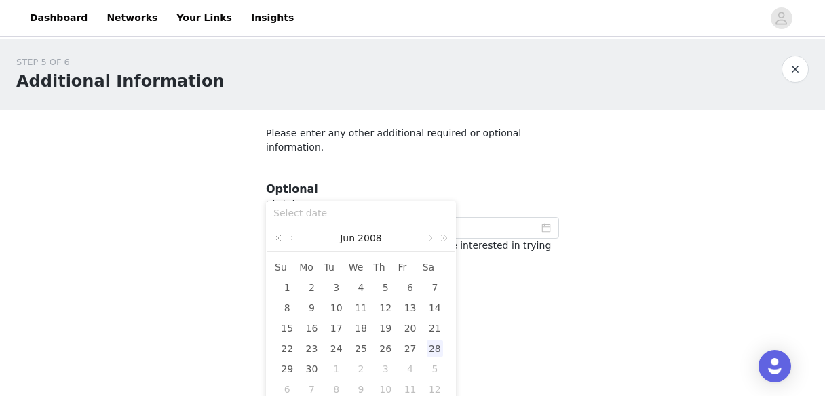
click at [278, 239] on link at bounding box center [280, 238] width 18 height 27
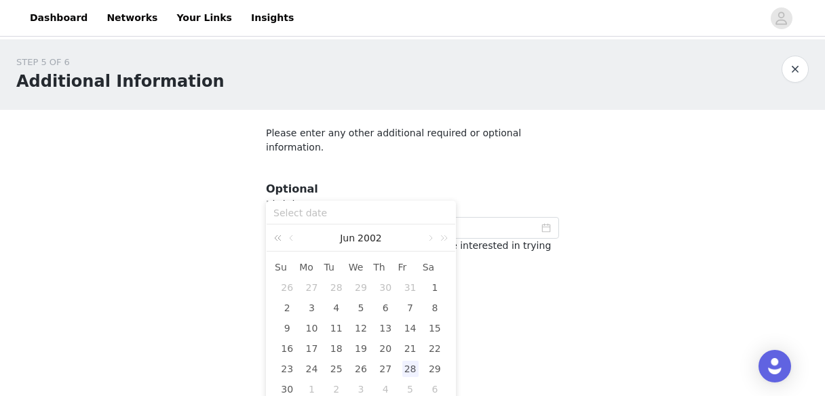
click at [278, 239] on link at bounding box center [280, 238] width 18 height 27
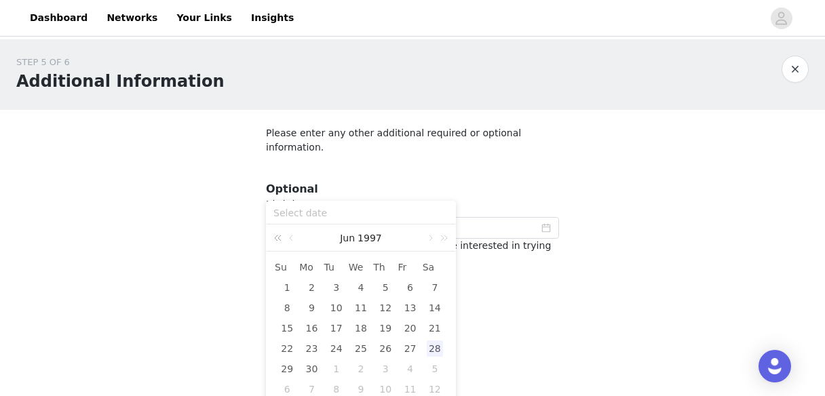
click at [278, 239] on link at bounding box center [280, 238] width 18 height 27
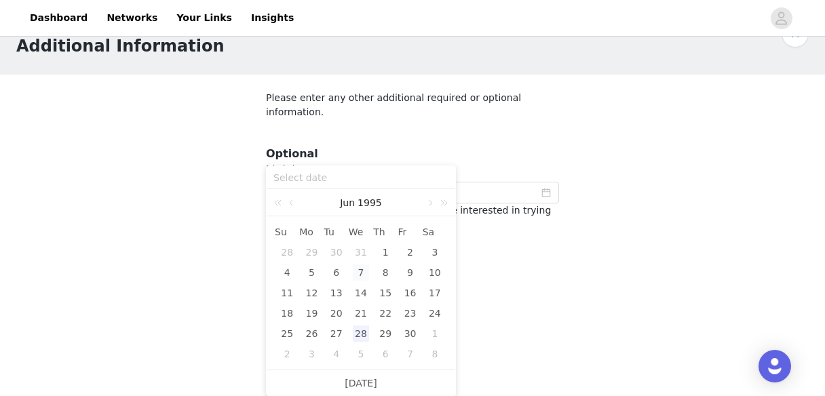
scroll to position [39, 0]
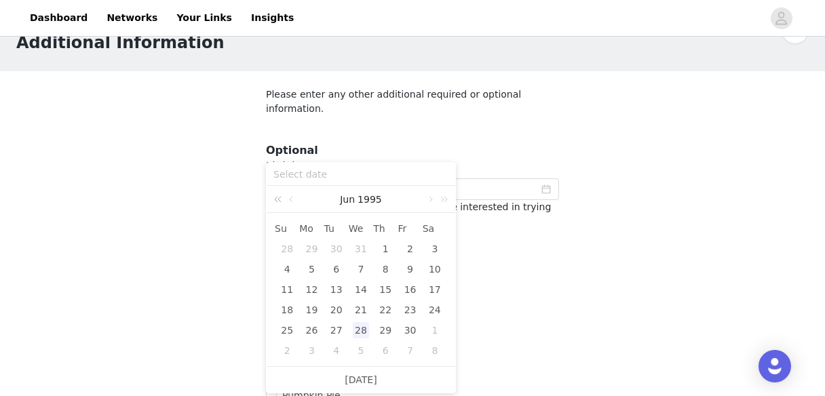
click at [280, 201] on link at bounding box center [280, 199] width 18 height 27
click at [313, 310] on div "20" at bounding box center [311, 310] width 16 height 16
type input "[DATE]"
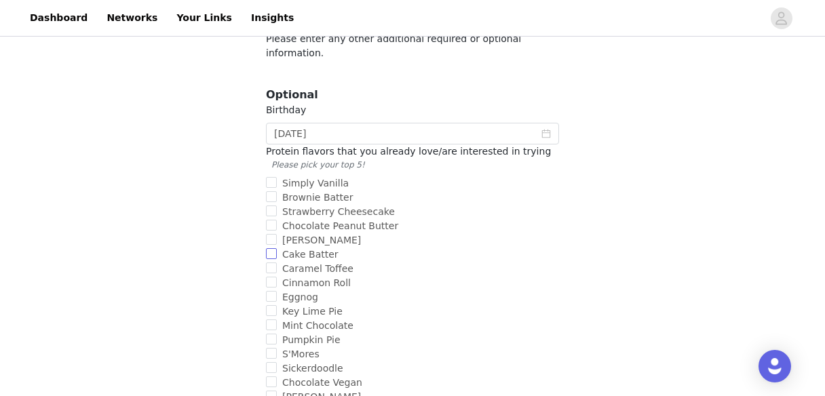
scroll to position [98, 0]
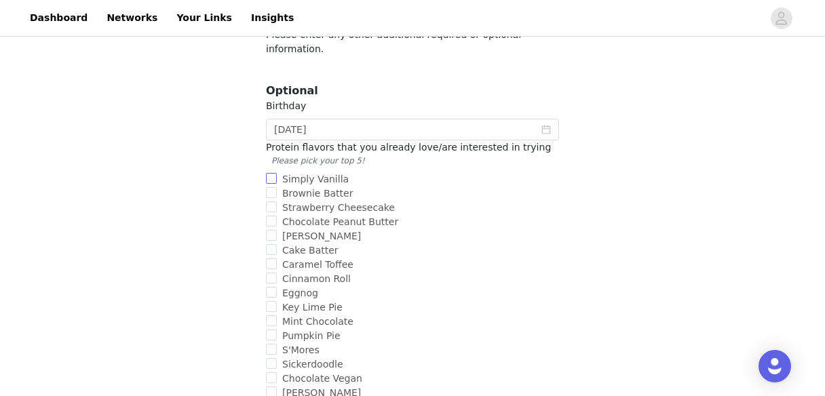
click at [271, 173] on input "Simply Vanilla" at bounding box center [271, 178] width 11 height 11
click at [270, 173] on input "Simply Vanilla" at bounding box center [271, 178] width 11 height 11
checkbox input "false"
click at [270, 187] on input "Brownie Batter" at bounding box center [271, 192] width 11 height 11
checkbox input "true"
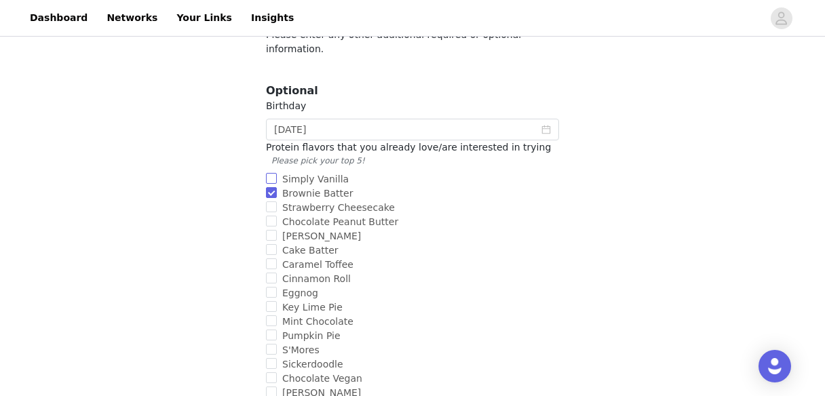
click at [270, 173] on input "Simply Vanilla" at bounding box center [271, 178] width 11 height 11
checkbox input "true"
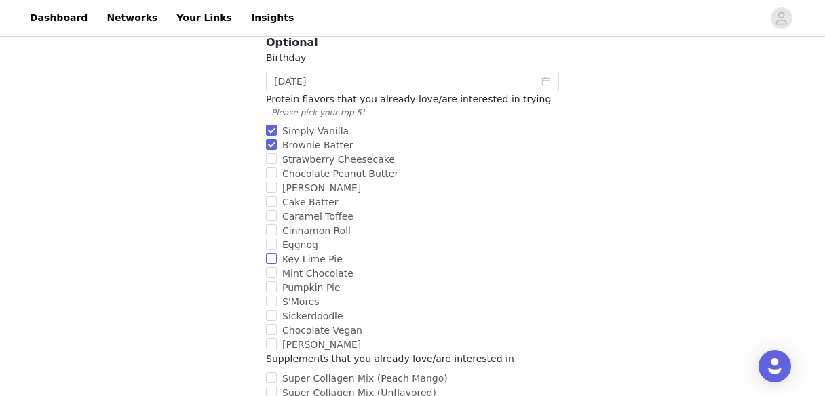
scroll to position [160, 0]
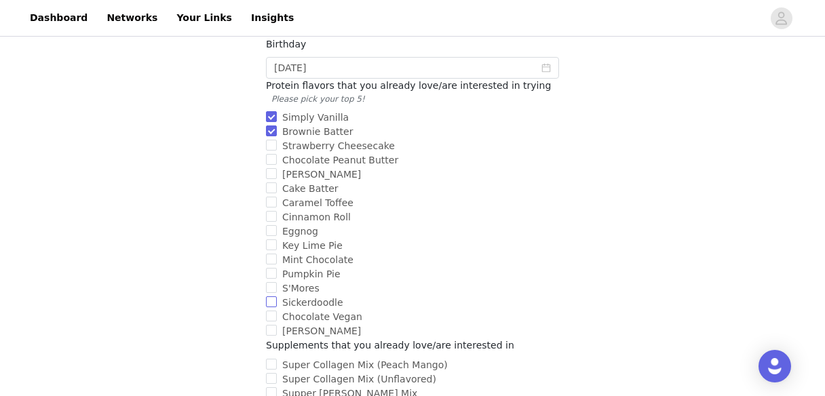
click at [272, 297] on input "Sickerdoodle" at bounding box center [271, 302] width 11 height 11
checkbox input "true"
click at [274, 154] on input "Chocolate Peanut Butter" at bounding box center [271, 159] width 11 height 11
checkbox input "true"
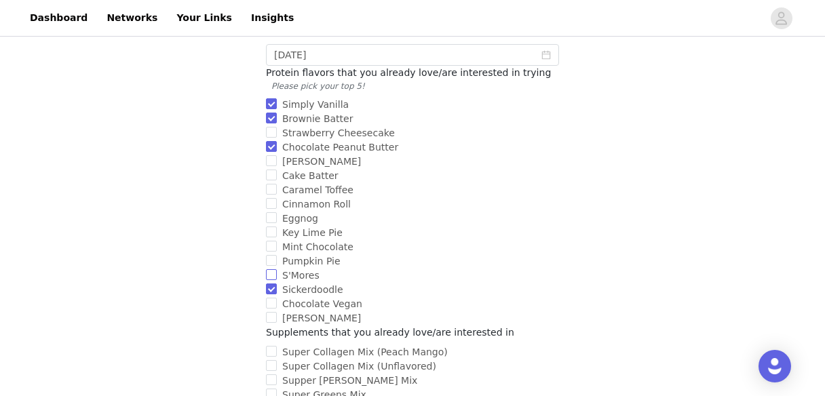
scroll to position [171, 0]
click at [271, 243] on input "Mint Chocolate" at bounding box center [271, 248] width 11 height 11
checkbox input "true"
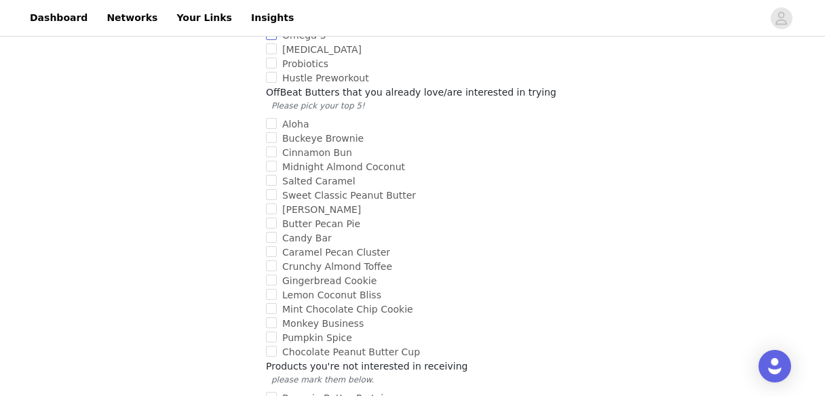
scroll to position [563, 0]
click at [272, 345] on input "Chocolate Peanut Butter Cup" at bounding box center [271, 350] width 11 height 11
checkbox input "true"
click at [272, 273] on input "Gingerbread Cookie" at bounding box center [271, 278] width 11 height 11
checkbox input "true"
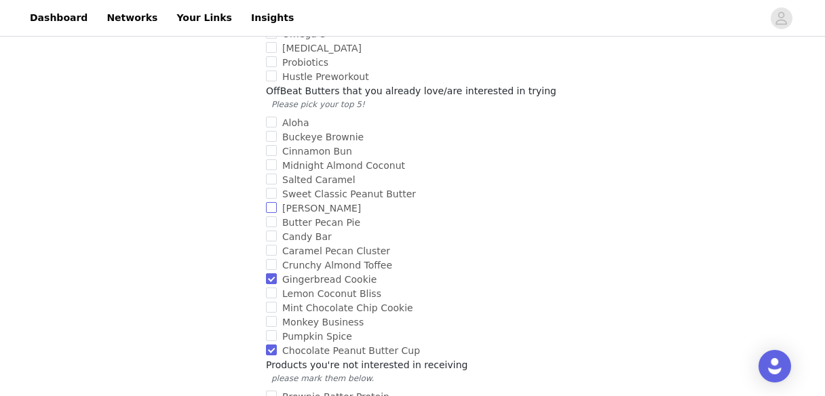
click at [272, 202] on input "[PERSON_NAME]" at bounding box center [271, 207] width 11 height 11
click at [272, 202] on label "[PERSON_NAME]" at bounding box center [410, 209] width 288 height 14
click at [272, 202] on input "[PERSON_NAME]" at bounding box center [271, 207] width 11 height 11
checkbox input "true"
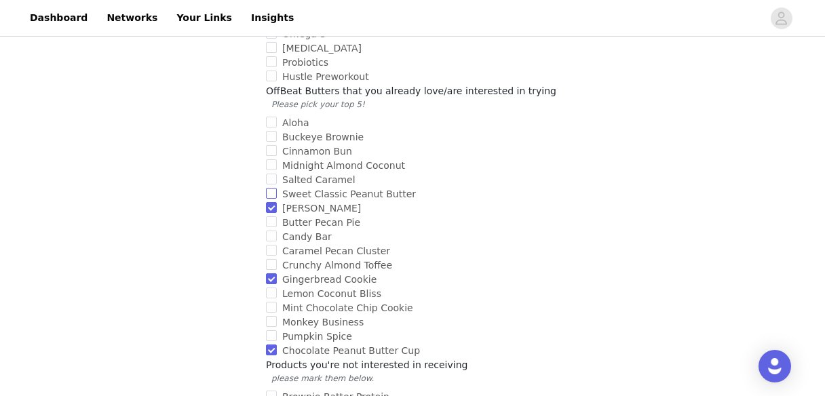
click at [273, 188] on input "Sweet Classic Peanut Butter" at bounding box center [271, 193] width 11 height 11
checkbox input "true"
click at [273, 202] on input "[PERSON_NAME]" at bounding box center [271, 207] width 11 height 11
checkbox input "false"
click at [271, 174] on input "Salted Caramel" at bounding box center [271, 179] width 11 height 11
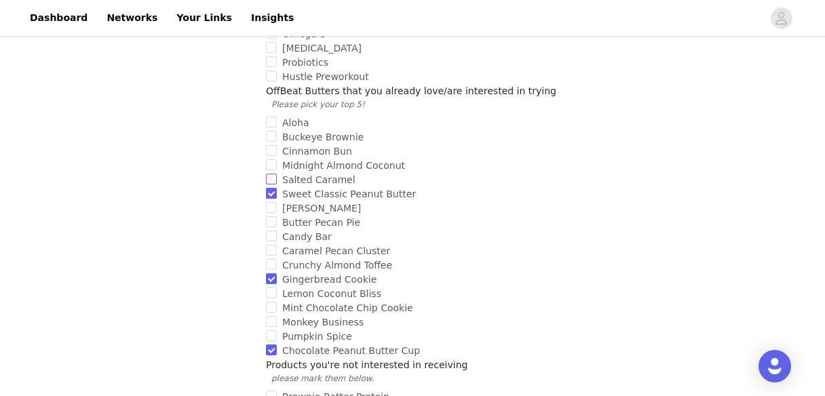
checkbox input "true"
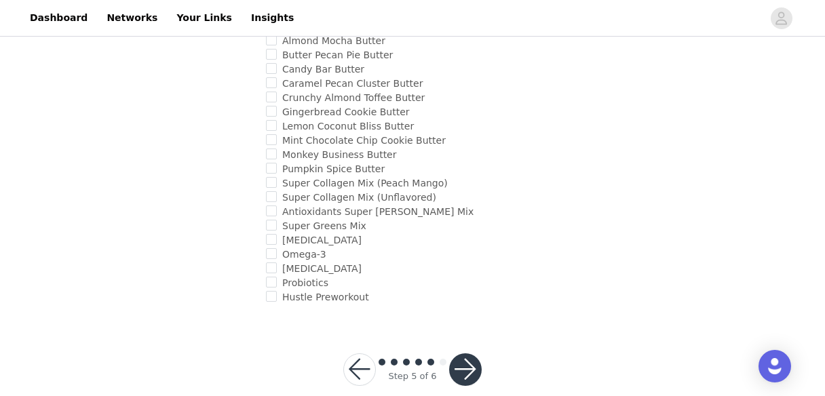
scroll to position [1240, 0]
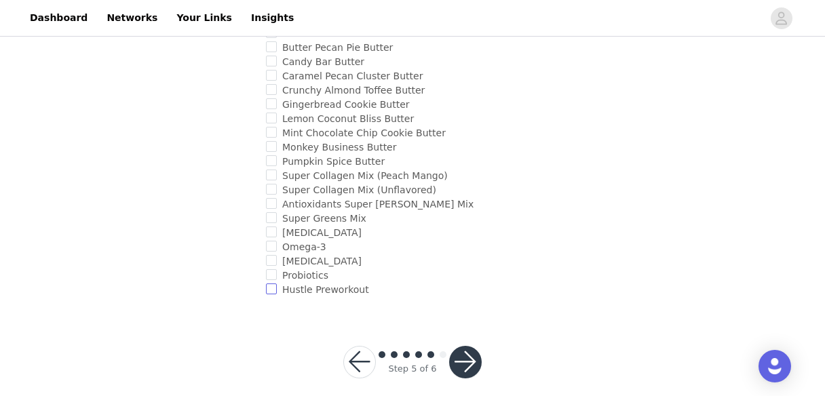
click at [271, 284] on input "Hustle Preworkout" at bounding box center [271, 289] width 11 height 11
checkbox input "true"
click at [459, 346] on button "button" at bounding box center [465, 362] width 33 height 33
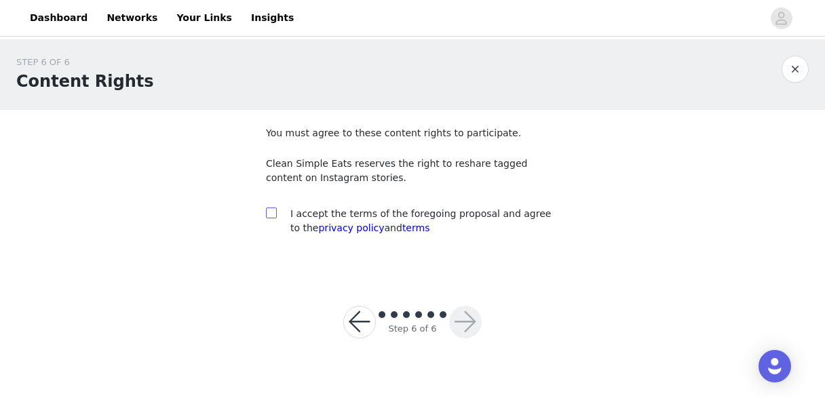
click at [271, 210] on input "checkbox" at bounding box center [271, 213] width 10 height 10
checkbox input "true"
click at [471, 325] on button "button" at bounding box center [465, 322] width 33 height 33
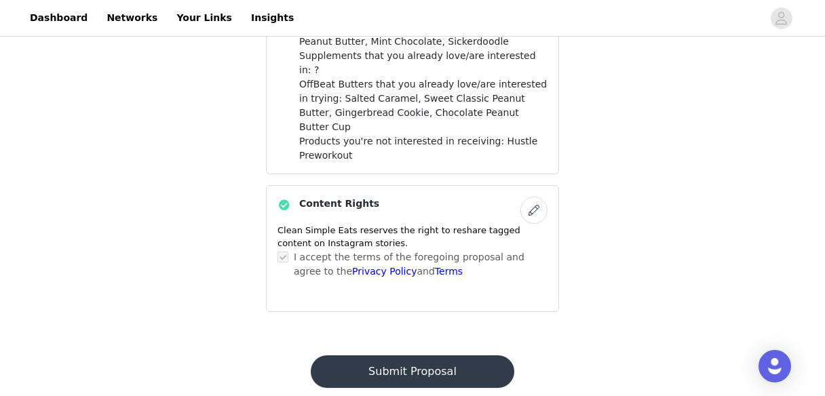
scroll to position [841, 0]
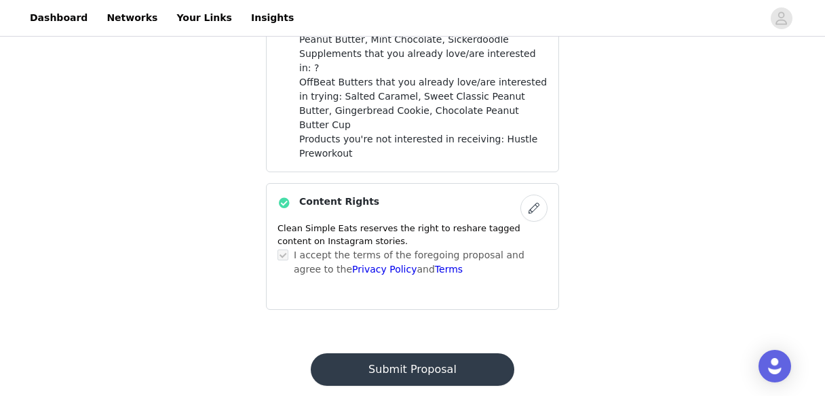
click at [415, 354] on button "Submit Proposal" at bounding box center [412, 370] width 203 height 33
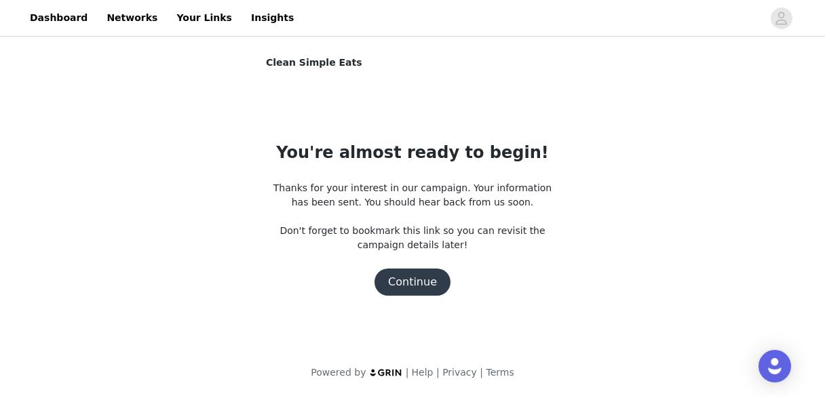
scroll to position [0, 0]
click at [410, 286] on button "Continue" at bounding box center [413, 282] width 76 height 27
